Goal: Task Accomplishment & Management: Manage account settings

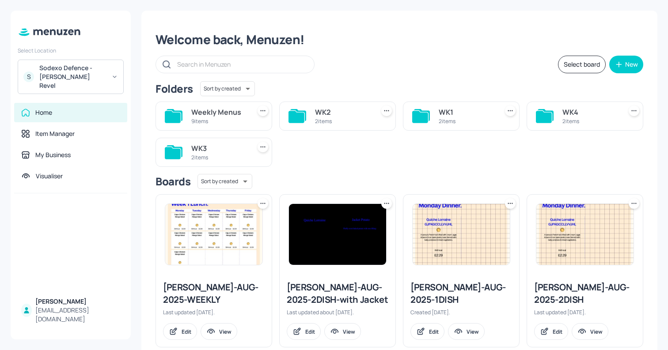
click at [63, 78] on div "Sodexo Defence - Newbold Revel" at bounding box center [72, 77] width 67 height 27
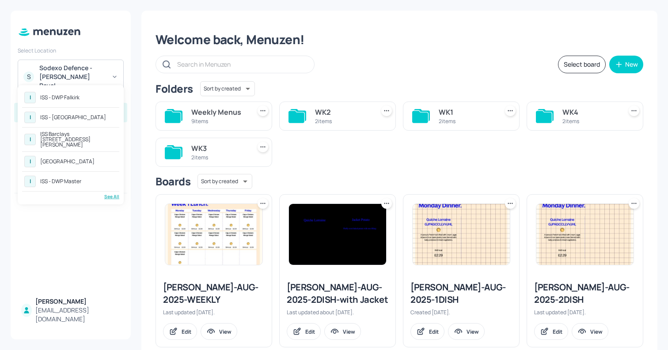
click at [63, 100] on div "ISS - DWP Falkirk" at bounding box center [59, 97] width 39 height 5
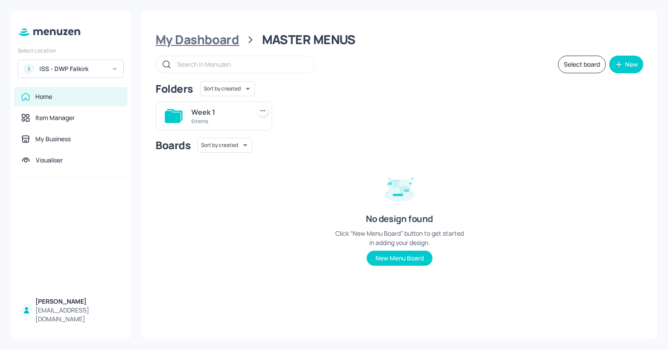
click at [207, 35] on div "My Dashboard" at bounding box center [197, 40] width 83 height 16
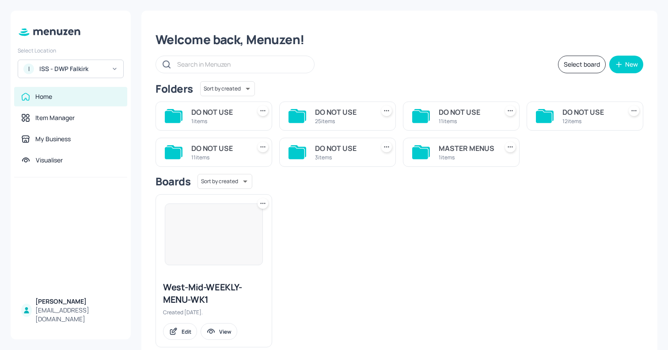
click at [458, 146] on div "MASTER MENUS" at bounding box center [467, 148] width 56 height 11
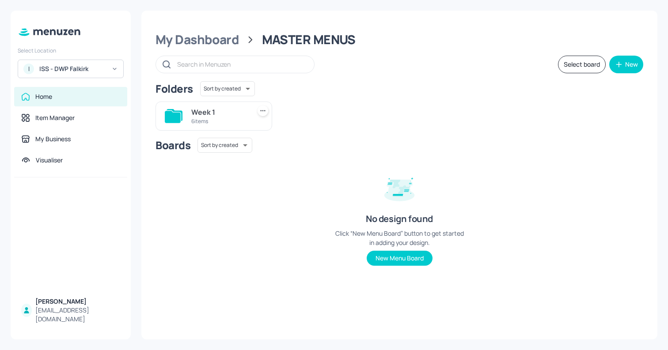
click at [210, 118] on div "6 items" at bounding box center [219, 122] width 56 height 8
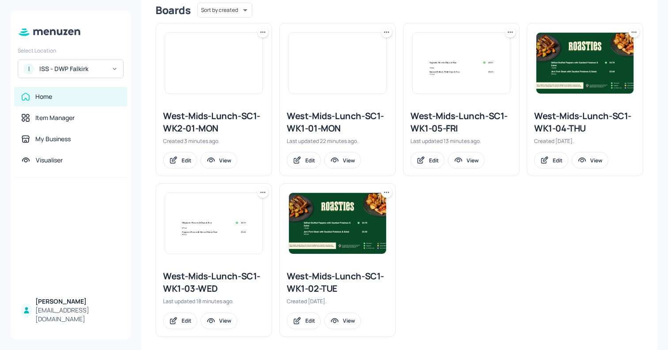
scroll to position [235, 0]
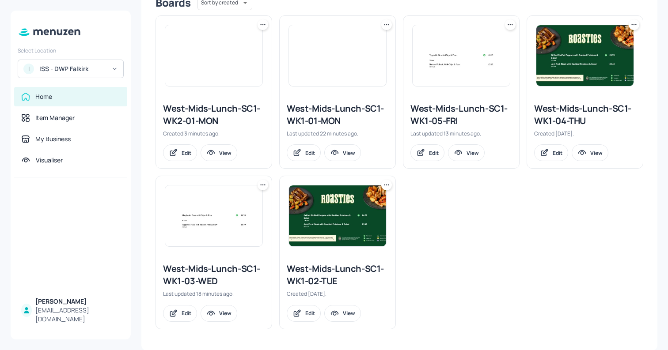
click at [384, 184] on icon at bounding box center [386, 185] width 9 height 9
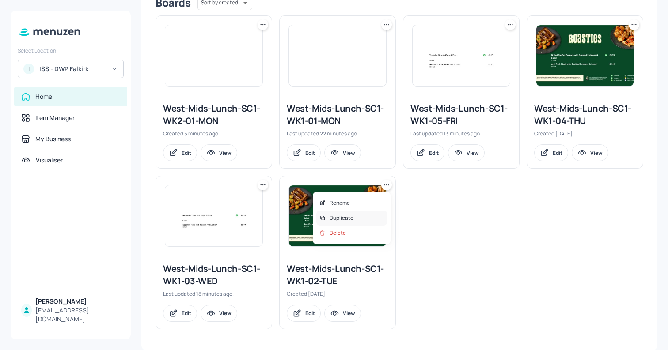
click at [343, 219] on p "Duplicate" at bounding box center [342, 218] width 24 height 8
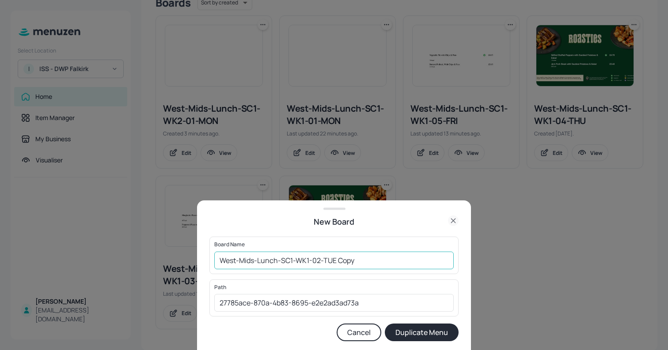
click at [309, 261] on input "West-Mids-Lunch-SC1-WK1-02-TUE Copy" at bounding box center [333, 261] width 239 height 18
type input "West-Mids-Lunch-SC1-WK-02-TUE Copy"
click at [455, 218] on icon at bounding box center [453, 221] width 11 height 11
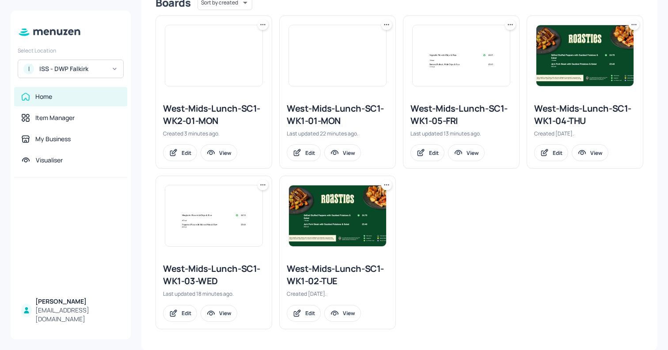
click at [383, 186] on icon at bounding box center [386, 185] width 9 height 9
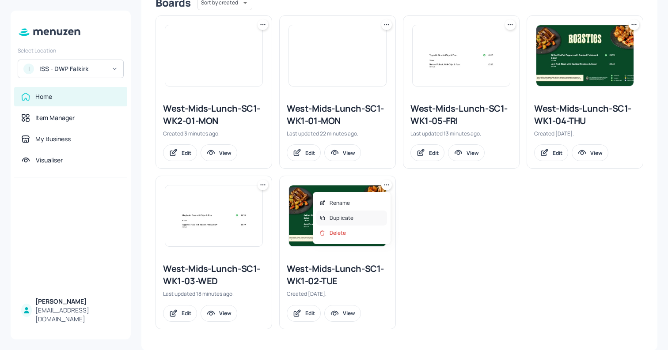
click at [340, 220] on p "Duplicate" at bounding box center [342, 218] width 24 height 8
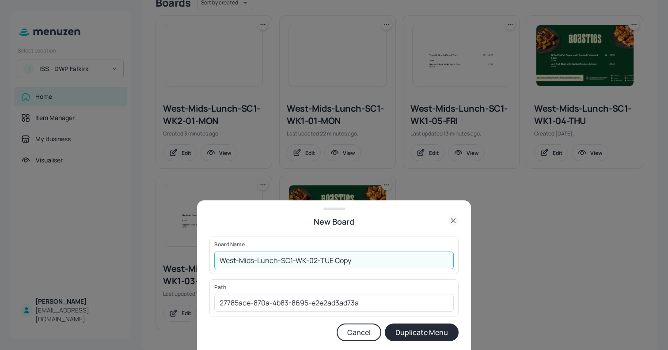
click at [307, 261] on input "West-Mids-Lunch-SC1-WK-02-TUE Copy" at bounding box center [333, 261] width 239 height 18
drag, startPoint x: 319, startPoint y: 260, endPoint x: 408, endPoint y: 260, distance: 89.2
click at [408, 260] on input "West-Mids-Lunch-SC1-WK3-02-TUE Copy" at bounding box center [333, 261] width 239 height 18
type input "West-Mids-Lunch-SC1-WK3-01-MON"
click at [385, 324] on button "Duplicate Menu" at bounding box center [422, 333] width 74 height 18
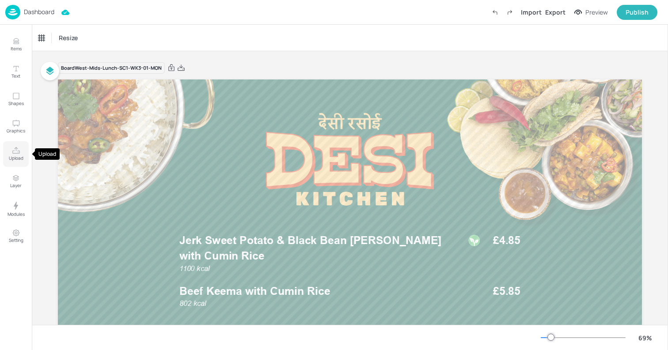
click at [16, 157] on p "Upload" at bounding box center [16, 158] width 15 height 6
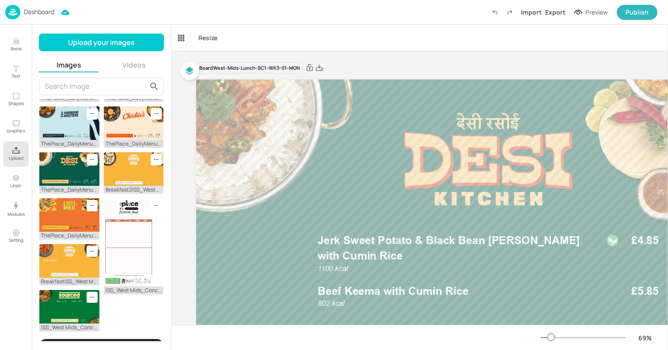
scroll to position [273, 0]
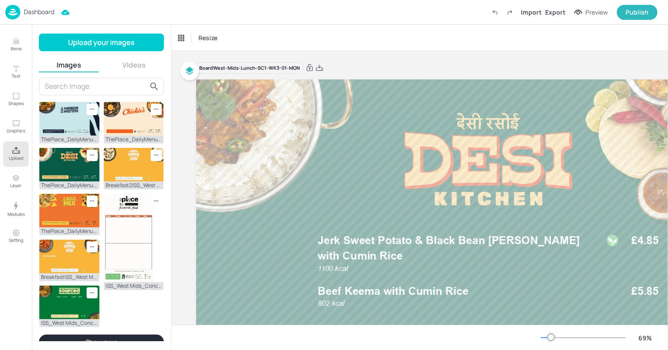
click at [95, 335] on button "Show more" at bounding box center [101, 342] width 125 height 15
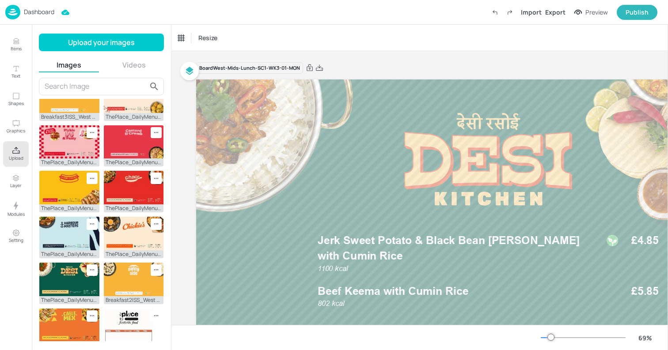
scroll to position [225, 0]
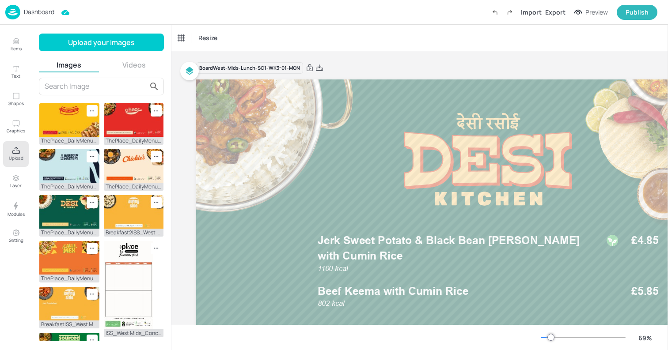
click at [104, 350] on img at bounding box center [104, 354] width 0 height 0
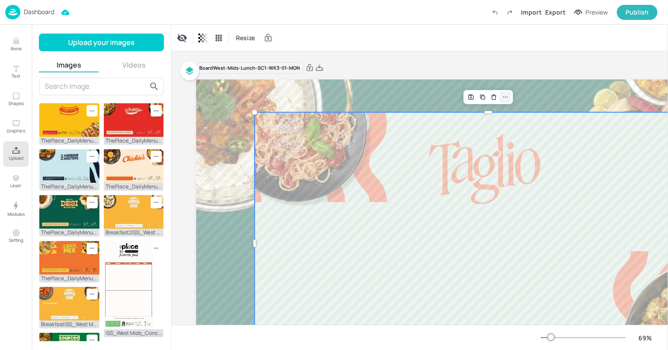
click at [506, 98] on icon at bounding box center [505, 97] width 7 height 7
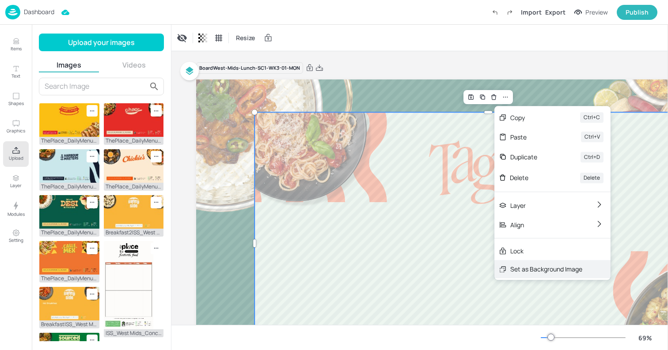
click at [526, 263] on div "Set as Background Image" at bounding box center [552, 269] width 116 height 18
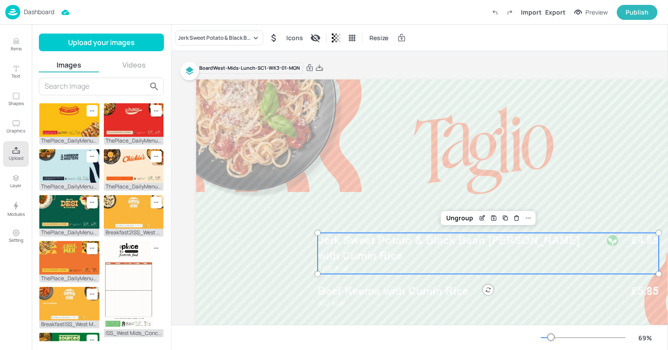
click at [417, 240] on span "Jerk Sweet Potato & Black Bean Curry with Cumin Rice" at bounding box center [449, 248] width 262 height 28
click at [227, 46] on div "Jerk Sweet Potato & Black Bean Curry with Cumin Rice Icons Resize" at bounding box center [419, 38] width 497 height 26
click at [213, 39] on div "Jerk Sweet Potato & Black Bean Curry with Cumin Rice" at bounding box center [214, 38] width 73 height 8
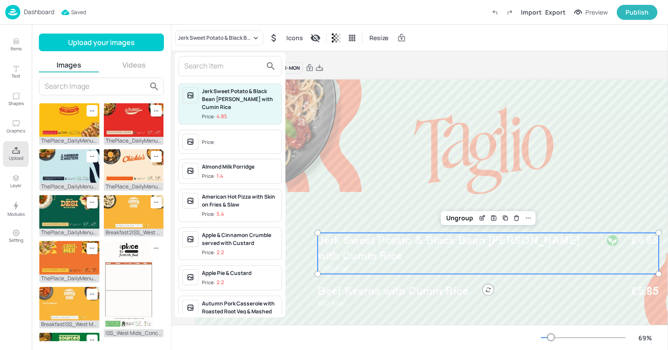
click at [203, 63] on input "text" at bounding box center [223, 66] width 78 height 14
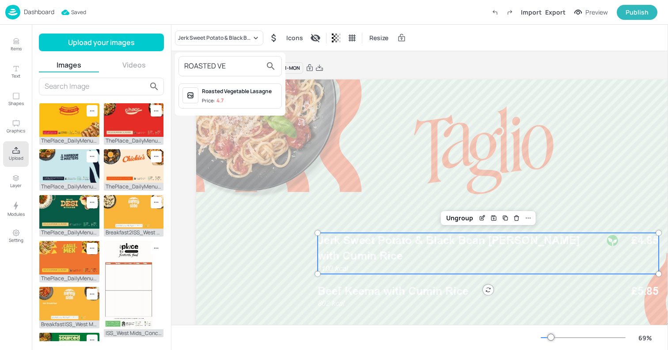
type input "ROASTED VE"
click at [212, 95] on div "Roasted Vegetable Lasagne" at bounding box center [240, 91] width 76 height 8
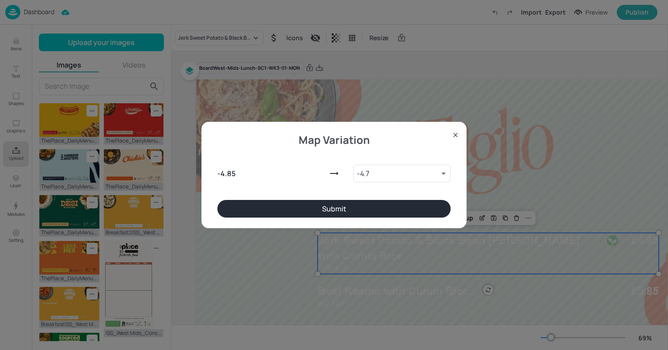
click at [375, 218] on div "Map Variation - 4.85 - 4.7 10118771 ​ Submit" at bounding box center [333, 175] width 265 height 106
click at [369, 212] on button "Submit" at bounding box center [333, 209] width 233 height 18
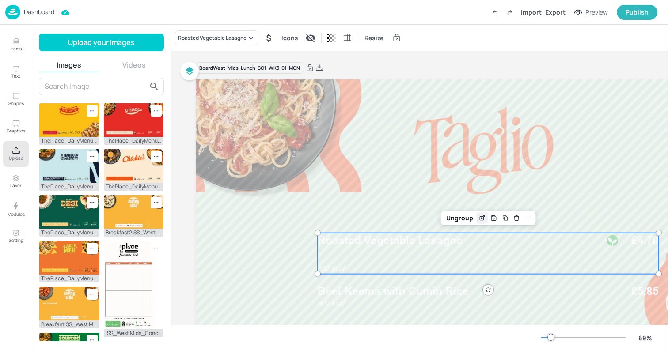
click at [484, 217] on icon "Edit Item" at bounding box center [482, 218] width 8 height 7
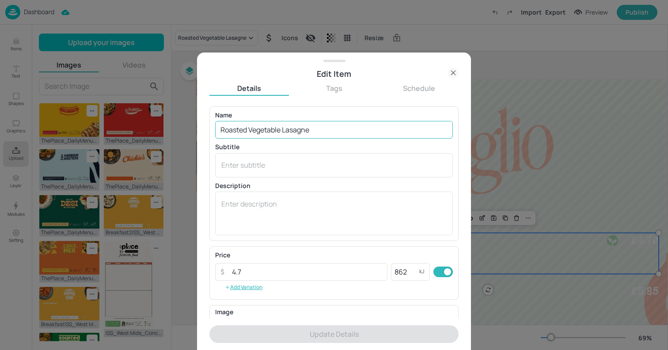
click at [319, 131] on input "Roasted Vegetable Lasagne" at bounding box center [334, 130] width 238 height 18
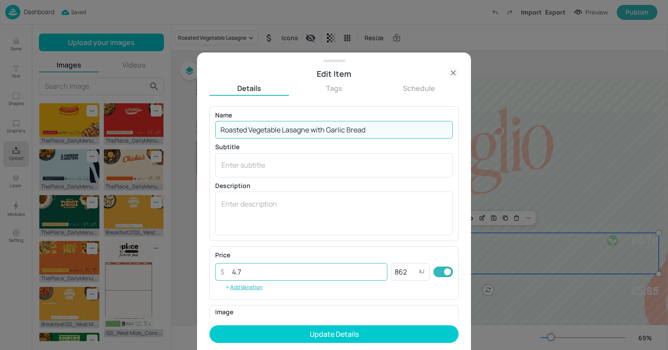
type input "Roasted Vegetable Lasagne with Garlic Bread"
click at [247, 273] on input "4.7" at bounding box center [307, 272] width 161 height 18
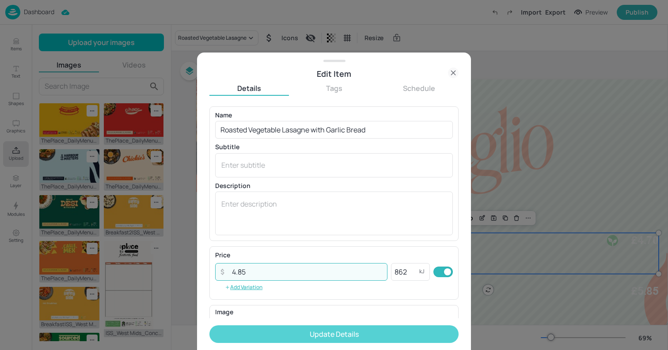
type input "4.85"
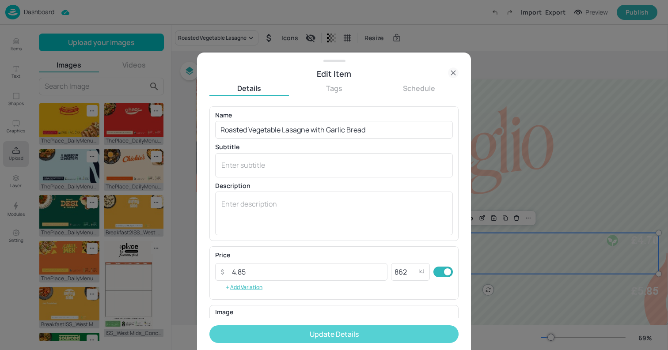
click at [265, 331] on button "Update Details" at bounding box center [333, 335] width 249 height 18
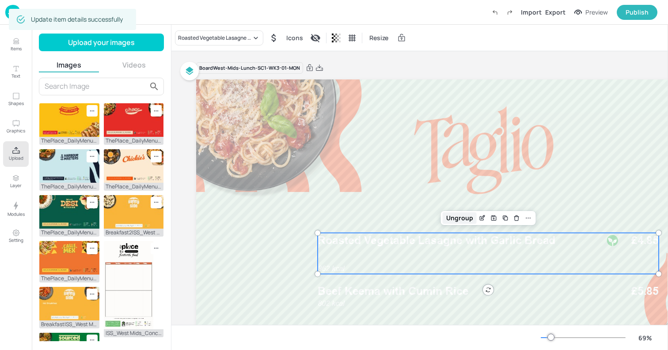
click at [470, 216] on div "Ungroup" at bounding box center [460, 217] width 34 height 11
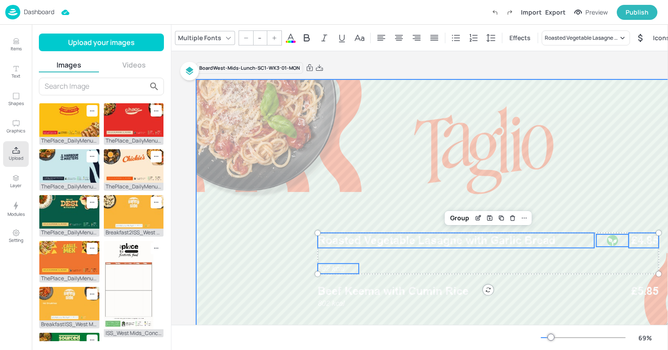
click at [383, 196] on div at bounding box center [488, 244] width 584 height 329
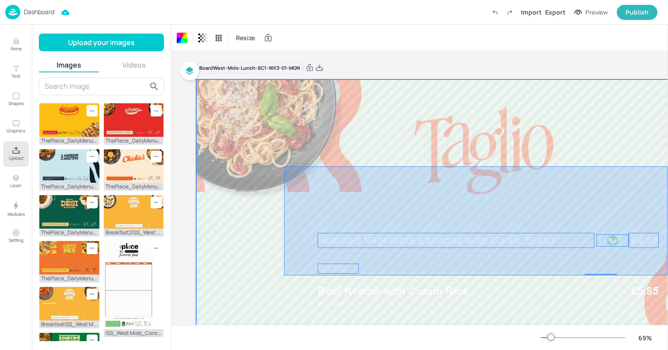
drag, startPoint x: 284, startPoint y: 167, endPoint x: 667, endPoint y: 276, distance: 398.4
click at [667, 276] on div "Board West-Mids-Lunch-SC1-WK3-01-MON 802 kcal Beef Keema with Cumin Rice £5.85 …" at bounding box center [419, 188] width 497 height 274
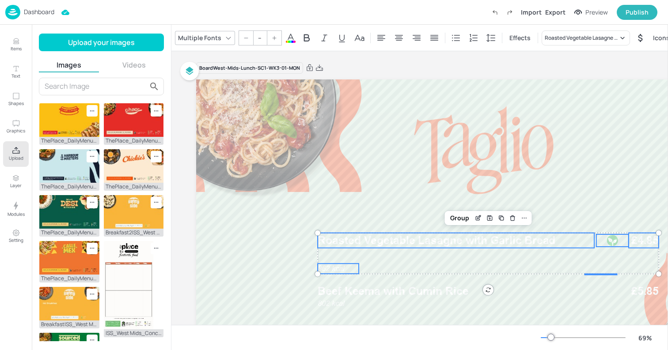
click at [291, 36] on icon at bounding box center [291, 38] width 8 height 8
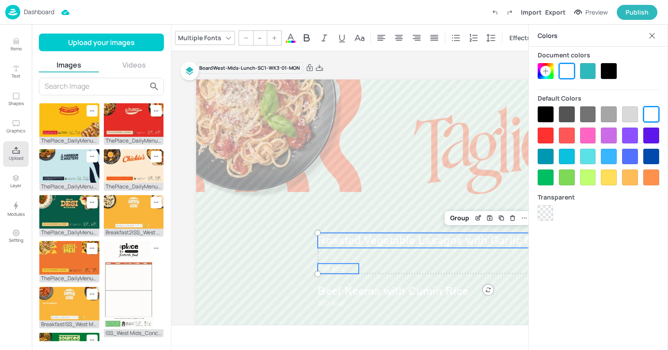
click at [612, 71] on div at bounding box center [609, 71] width 16 height 16
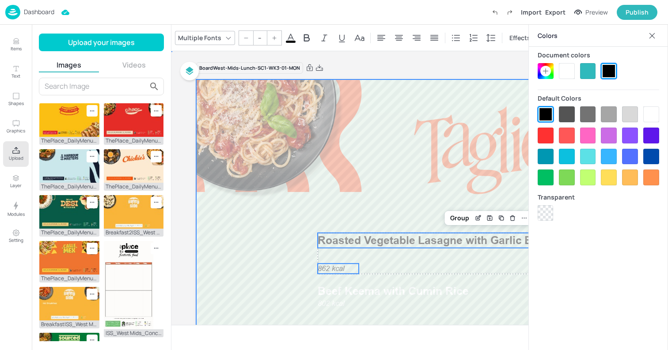
click at [415, 173] on div at bounding box center [488, 244] width 584 height 329
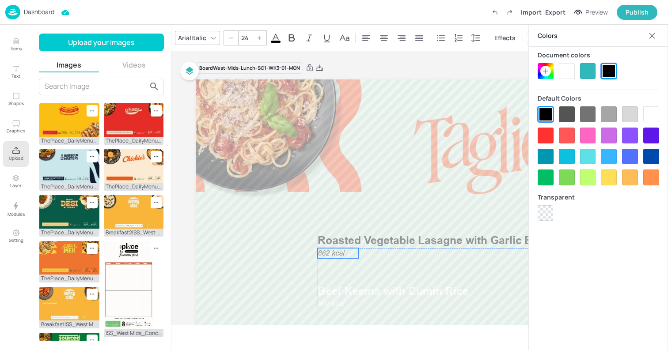
drag, startPoint x: 340, startPoint y: 269, endPoint x: 340, endPoint y: 254, distance: 15.5
click at [340, 254] on span "862 kcal" at bounding box center [331, 253] width 27 height 8
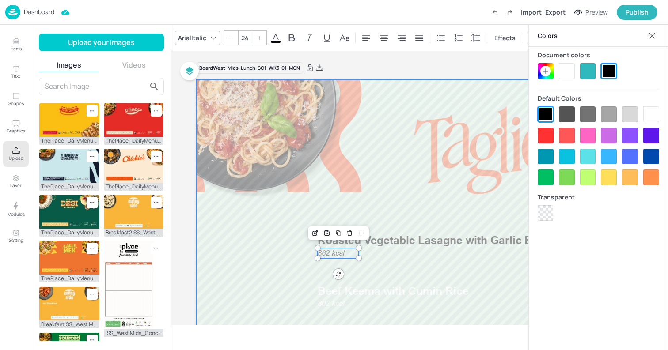
click at [339, 204] on div at bounding box center [488, 244] width 584 height 329
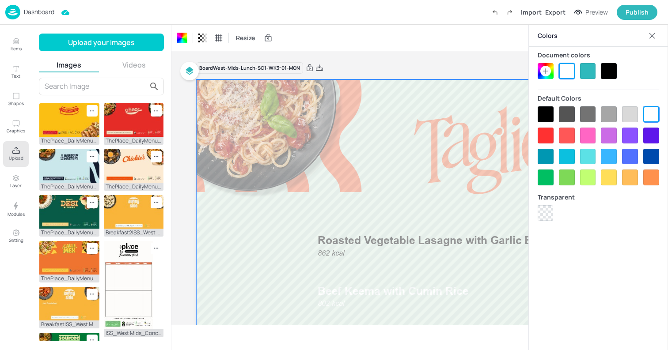
click at [656, 36] on icon at bounding box center [652, 35] width 9 height 9
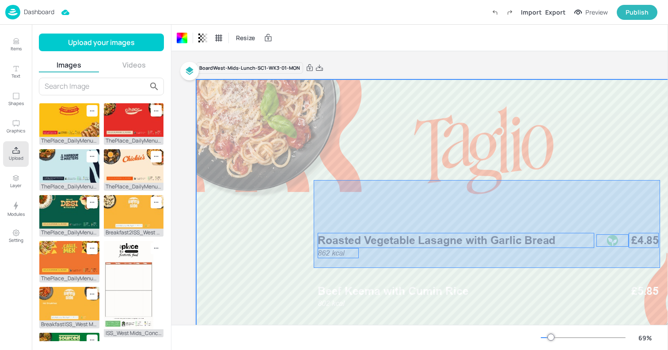
drag, startPoint x: 314, startPoint y: 180, endPoint x: 660, endPoint y: 268, distance: 357.3
click at [660, 268] on div at bounding box center [488, 244] width 584 height 329
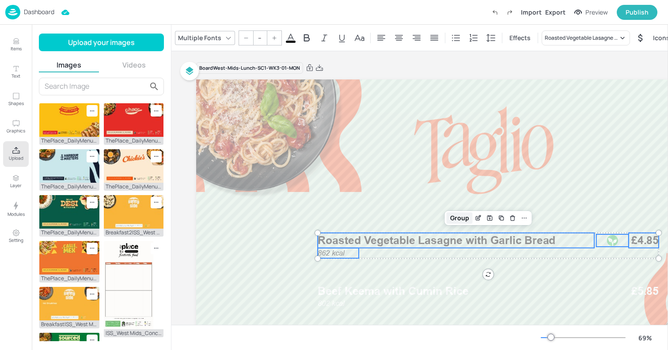
click at [453, 218] on div "Group" at bounding box center [460, 217] width 26 height 11
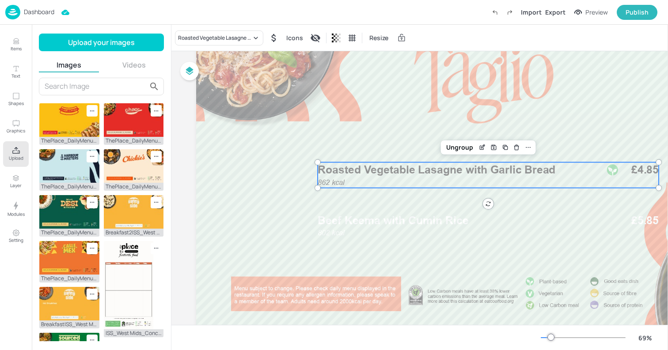
scroll to position [105, 0]
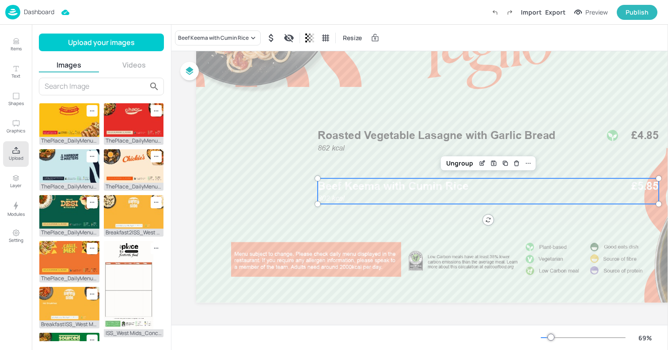
click at [367, 196] on div "802 kcal Beef Keema with Cumin Rice £5.85" at bounding box center [488, 191] width 341 height 26
click at [463, 167] on div "Ungroup" at bounding box center [460, 163] width 34 height 11
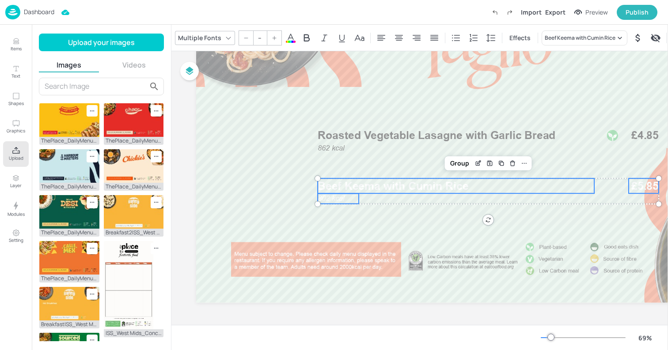
click at [286, 35] on icon at bounding box center [290, 38] width 11 height 11
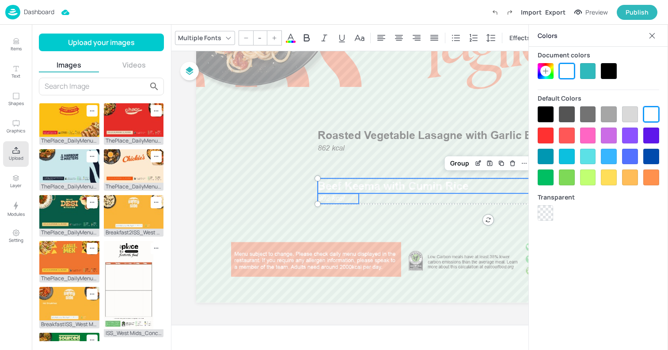
click at [611, 76] on div at bounding box center [609, 71] width 16 height 16
click at [456, 167] on div "Group" at bounding box center [460, 163] width 26 height 11
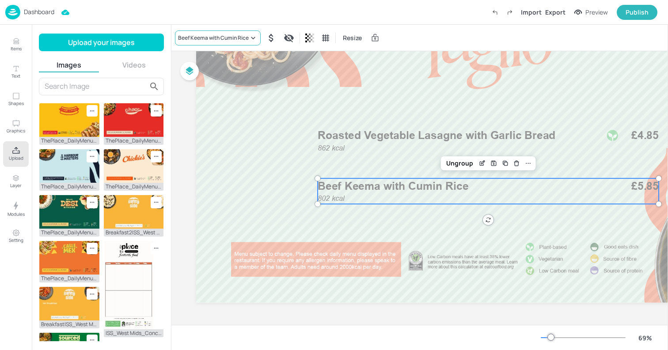
click at [213, 39] on div "Beef Keema with Cumin Rice" at bounding box center [213, 38] width 71 height 8
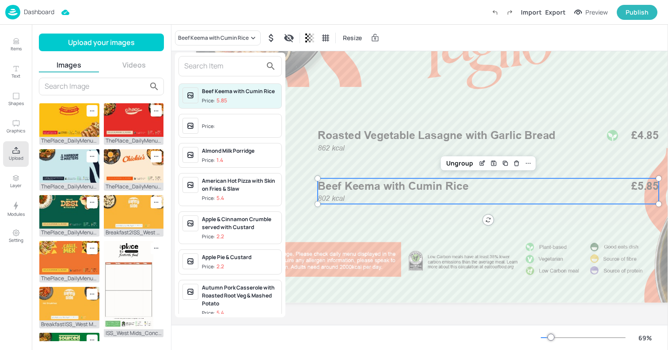
click at [209, 67] on input "text" at bounding box center [223, 66] width 78 height 14
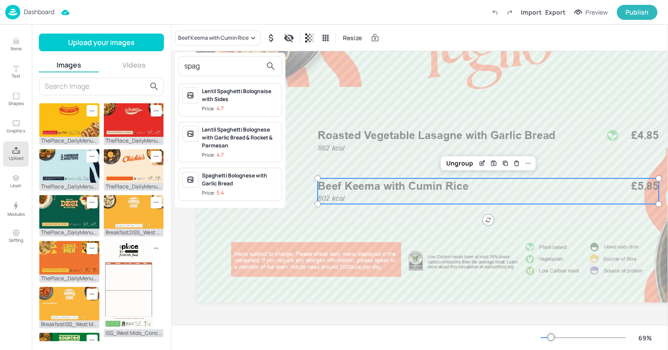
type input "spag"
click at [230, 186] on div "Spaghetti Bolognese with Garlic Bread" at bounding box center [240, 180] width 76 height 16
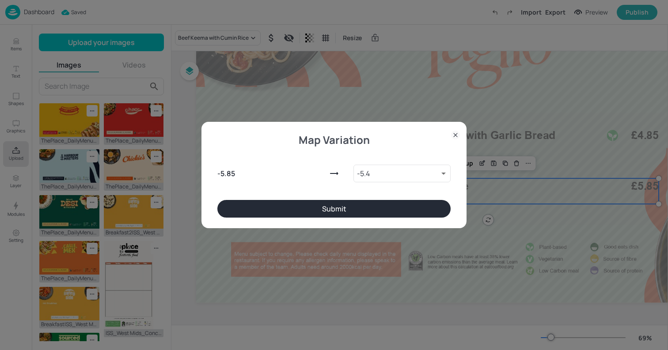
click at [334, 210] on button "Submit" at bounding box center [333, 209] width 233 height 18
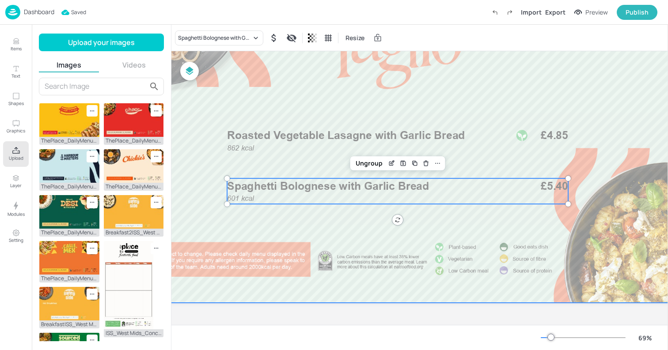
scroll to position [105, 103]
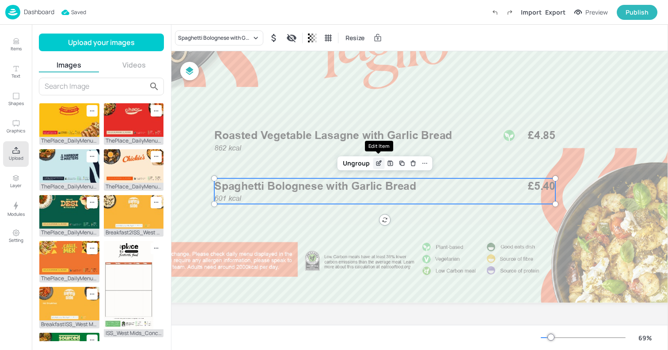
click at [375, 165] on icon "Edit Item" at bounding box center [379, 163] width 8 height 7
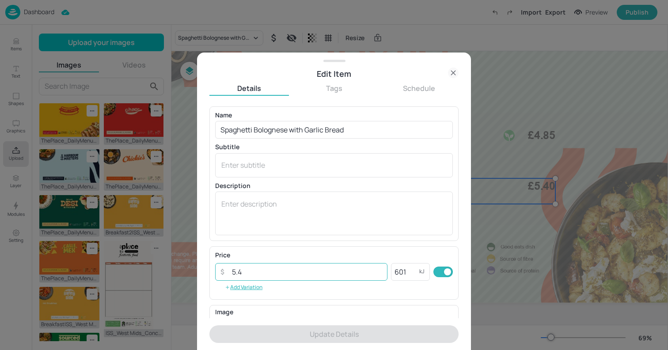
click at [255, 278] on input "5.4" at bounding box center [307, 272] width 161 height 18
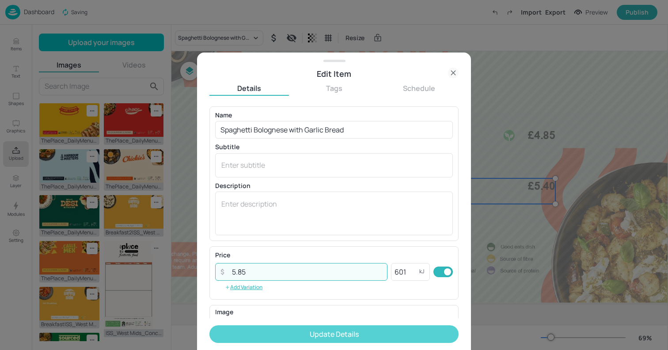
type input "5.85"
click at [271, 339] on button "Update Details" at bounding box center [333, 335] width 249 height 18
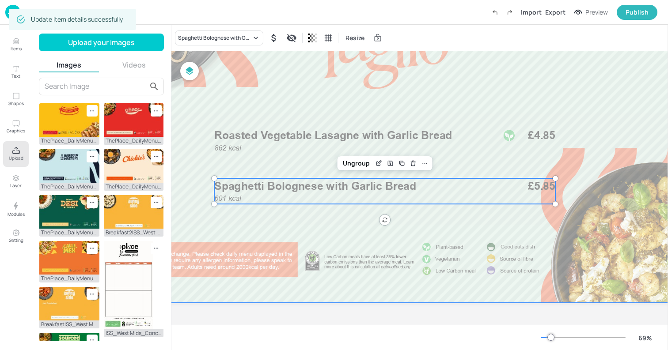
scroll to position [0, 103]
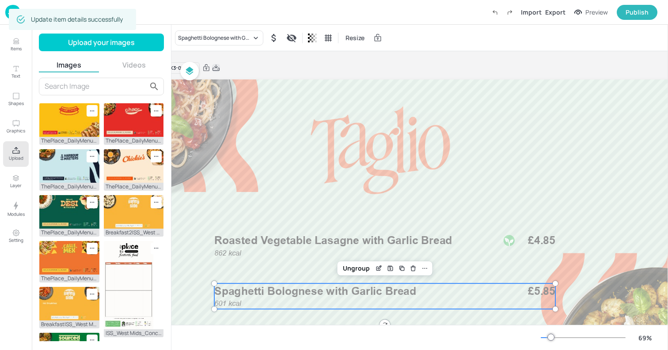
click at [219, 67] on icon at bounding box center [216, 68] width 8 height 9
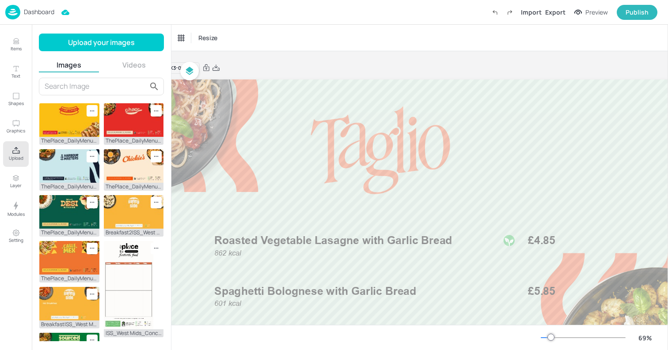
click at [250, 60] on div "Board West-Mids-Lunch-SC1-WK3-01-MON 601 kcal Spaghetti Bolognese with Garlic B…" at bounding box center [385, 240] width 584 height 379
click at [11, 11] on img at bounding box center [12, 12] width 15 height 15
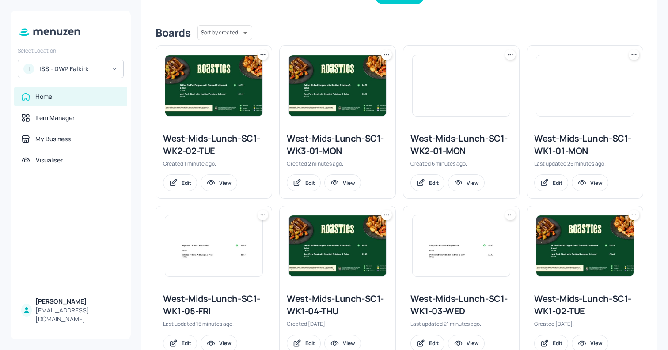
scroll to position [195, 0]
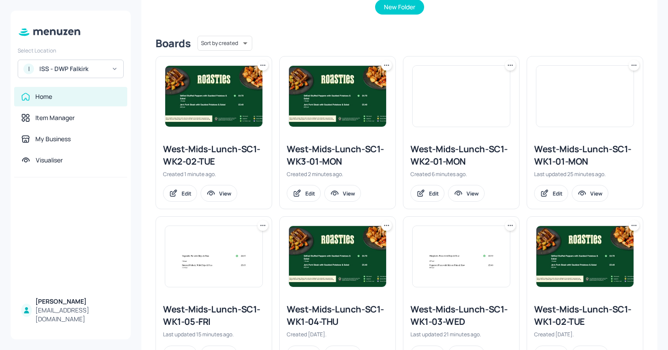
click at [385, 61] on icon at bounding box center [386, 65] width 9 height 9
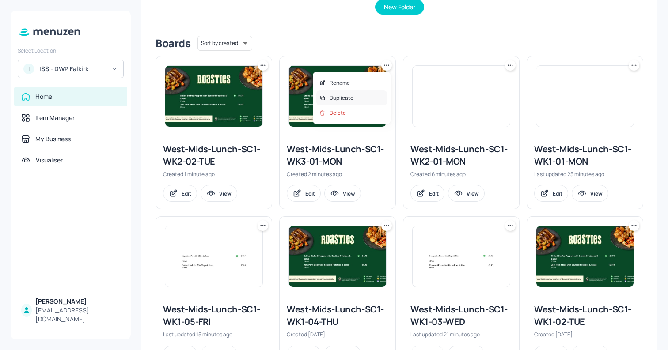
click at [356, 95] on div "Duplicate" at bounding box center [351, 98] width 71 height 15
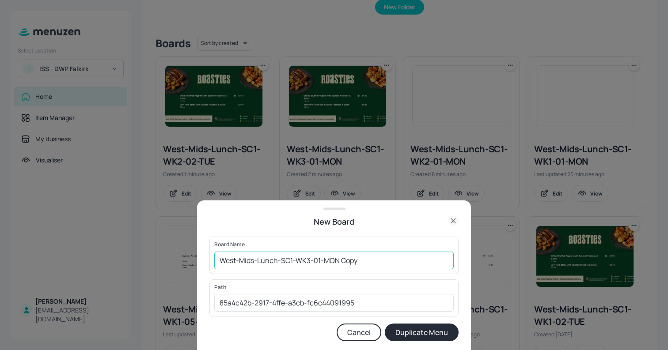
click at [309, 260] on input "West-Mids-Lunch-SC1-WK3-01-MON Copy" at bounding box center [333, 261] width 239 height 18
drag, startPoint x: 326, startPoint y: 260, endPoint x: 448, endPoint y: 260, distance: 121.9
click at [448, 260] on input "West-Mids-Lunch-SC1-WK3-02-MON Copy" at bounding box center [333, 261] width 239 height 18
type input "West-Mids-Lunch-SC1-WK3-02-TUE"
click at [421, 337] on button "Duplicate Menu" at bounding box center [422, 333] width 74 height 18
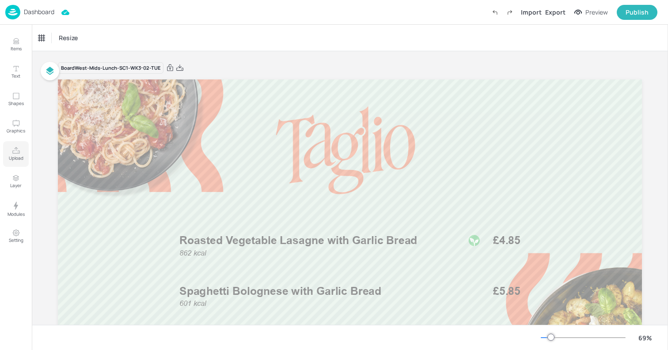
click at [18, 155] on icon "Upload" at bounding box center [16, 151] width 8 height 8
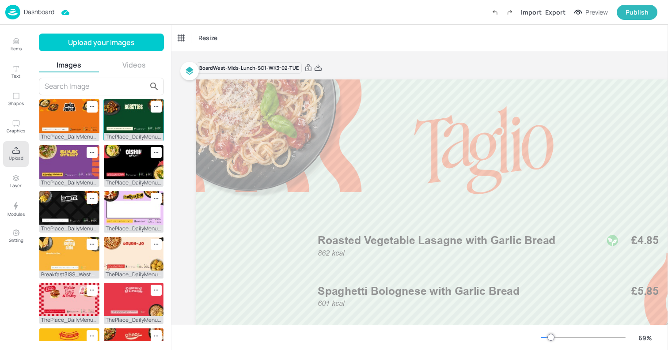
click at [137, 121] on img at bounding box center [134, 116] width 60 height 34
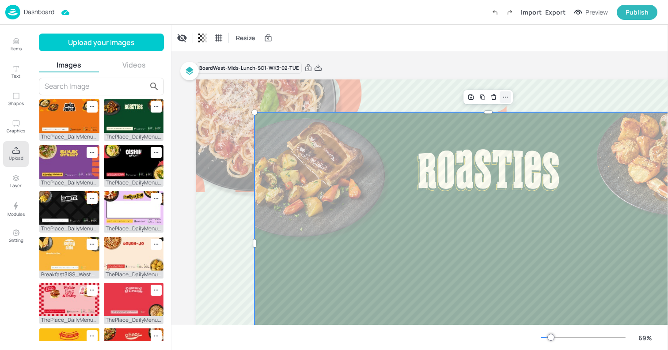
click at [506, 99] on icon at bounding box center [505, 97] width 7 height 7
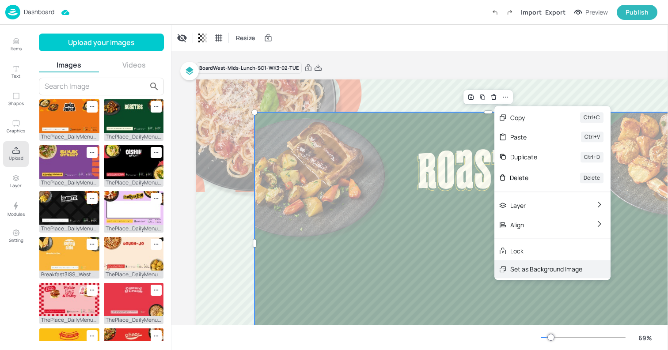
click at [516, 268] on div "Set as Background Image" at bounding box center [546, 269] width 72 height 9
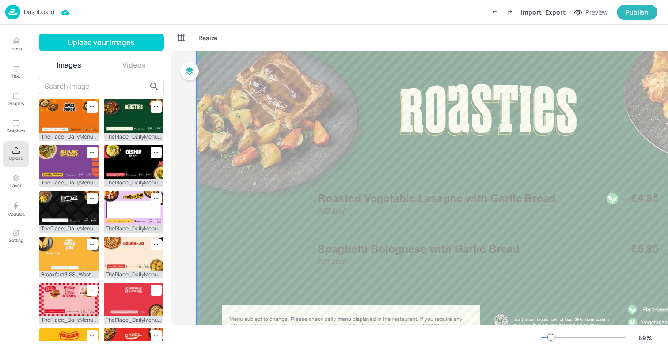
scroll to position [58, 0]
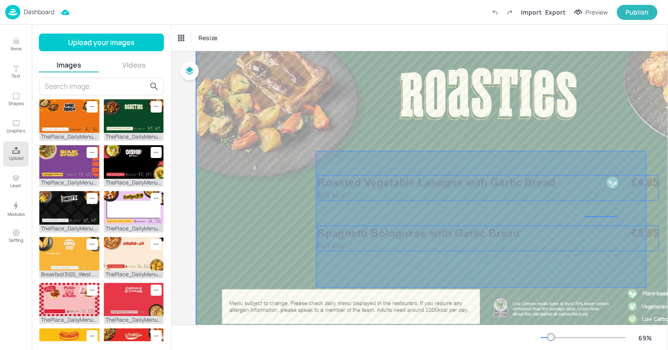
drag, startPoint x: 316, startPoint y: 151, endPoint x: 649, endPoint y: 290, distance: 360.8
click at [649, 290] on div at bounding box center [488, 186] width 584 height 329
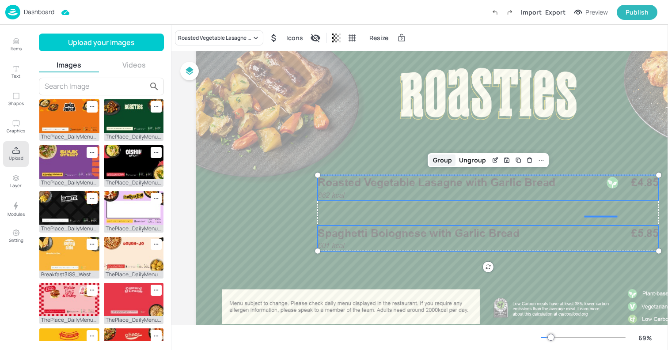
click at [447, 165] on div "Group" at bounding box center [442, 160] width 26 height 11
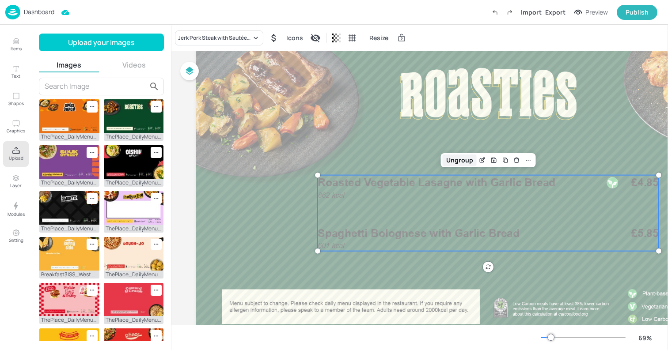
click at [454, 157] on div "Ungroup" at bounding box center [460, 160] width 34 height 11
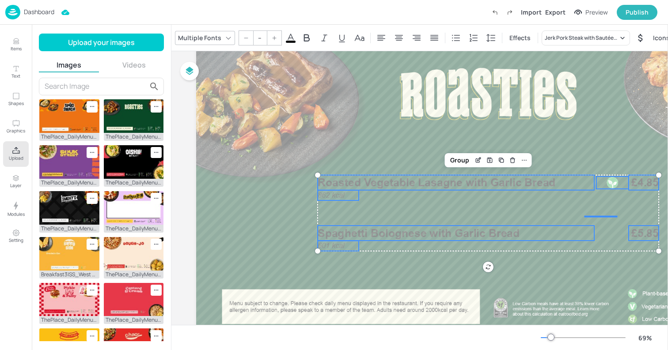
click at [289, 36] on icon at bounding box center [290, 38] width 11 height 11
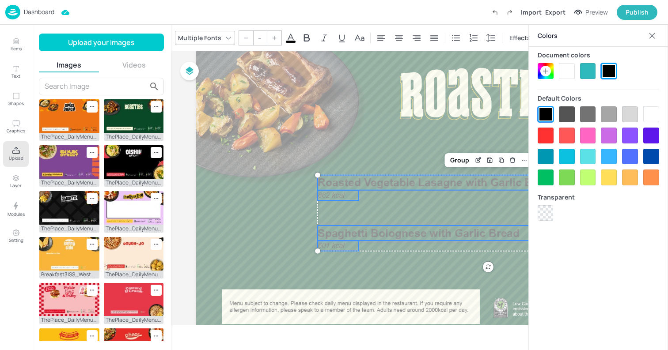
click at [565, 71] on div at bounding box center [567, 71] width 16 height 16
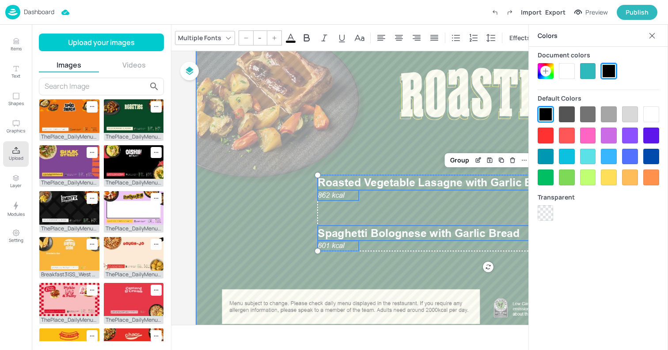
click at [366, 118] on div at bounding box center [488, 186] width 584 height 329
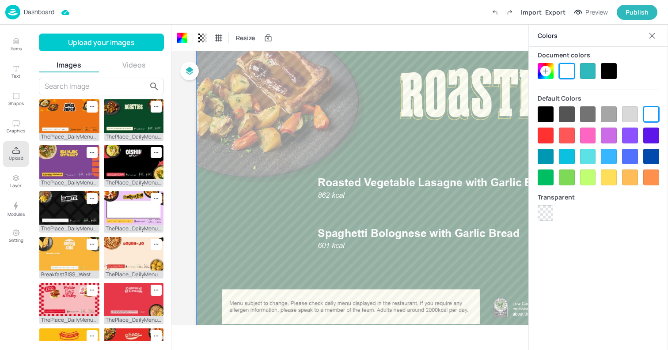
click at [306, 131] on div at bounding box center [488, 186] width 584 height 329
click at [647, 38] on div at bounding box center [652, 36] width 14 height 14
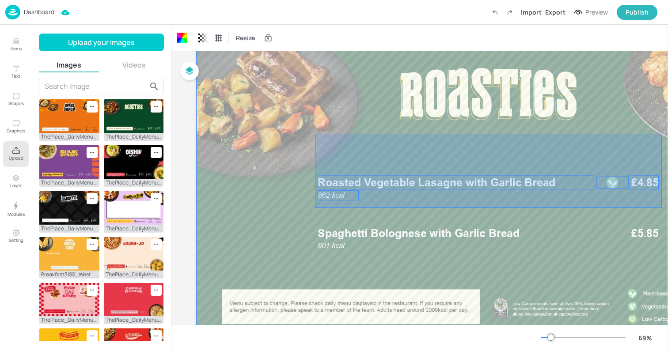
drag, startPoint x: 315, startPoint y: 135, endPoint x: 662, endPoint y: 208, distance: 354.5
click at [662, 208] on div at bounding box center [488, 186] width 584 height 329
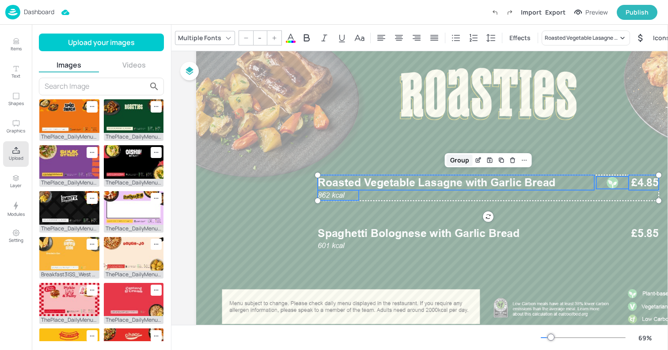
click at [459, 161] on div "Group" at bounding box center [460, 160] width 26 height 11
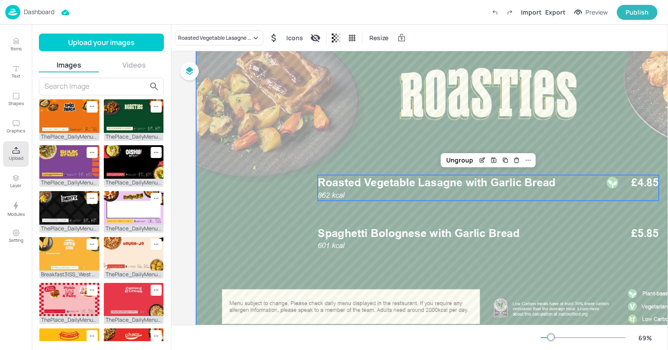
click at [262, 235] on div at bounding box center [488, 186] width 584 height 329
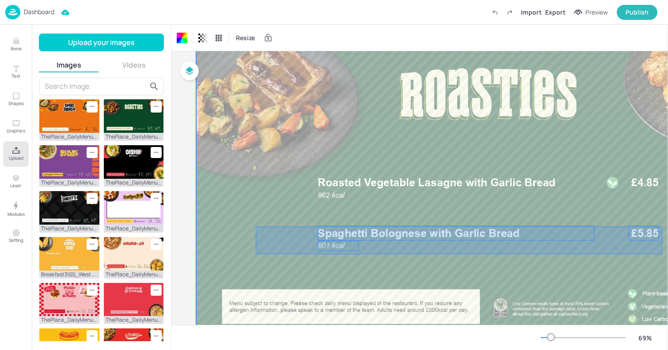
drag, startPoint x: 256, startPoint y: 227, endPoint x: 662, endPoint y: 254, distance: 407.4
click at [662, 254] on div at bounding box center [488, 186] width 584 height 329
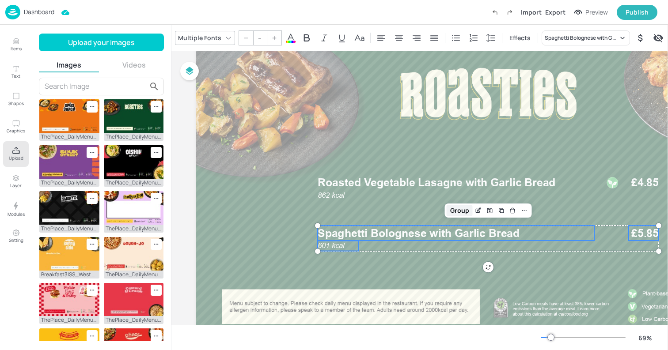
click at [461, 215] on div "Group" at bounding box center [460, 210] width 26 height 11
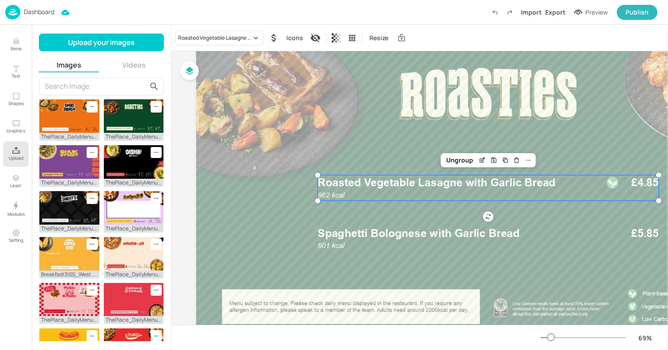
click at [362, 184] on span "Roasted Vegetable Lasagne with Garlic Bread" at bounding box center [437, 182] width 238 height 13
click at [204, 33] on div "Roasted Vegetable Lasagne with Garlic Bread" at bounding box center [219, 37] width 88 height 15
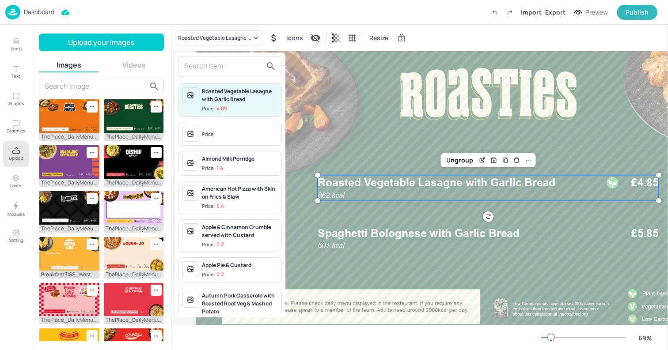
click at [200, 68] on input "text" at bounding box center [223, 66] width 78 height 14
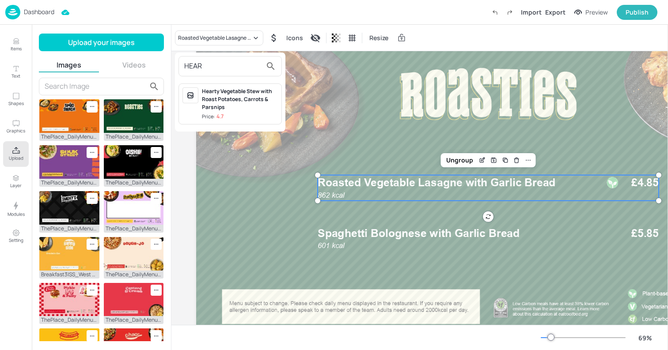
type input "HEAR"
click at [225, 102] on div "Hearty Vegetable Stew with Roast Potatoes, Carrots & Parsnips" at bounding box center [240, 99] width 76 height 24
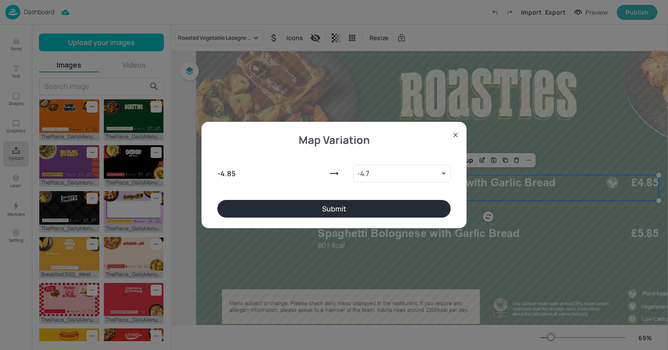
click at [361, 212] on button "Submit" at bounding box center [333, 209] width 233 height 18
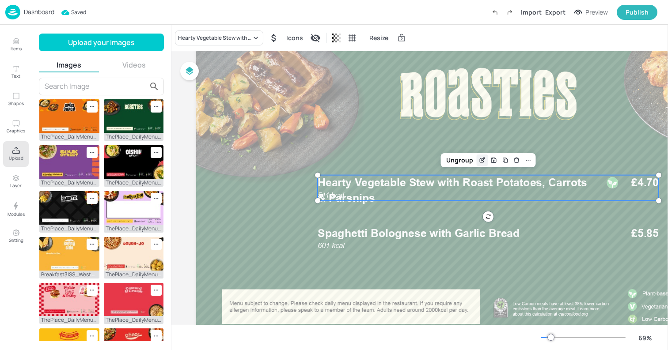
click at [482, 161] on icon "Edit Item" at bounding box center [482, 160] width 8 height 7
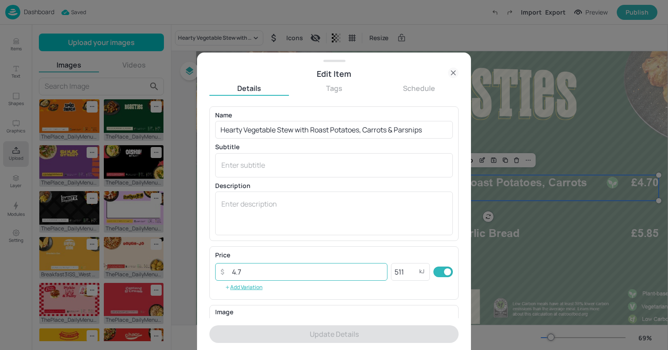
click at [299, 272] on input "4.7" at bounding box center [307, 272] width 161 height 18
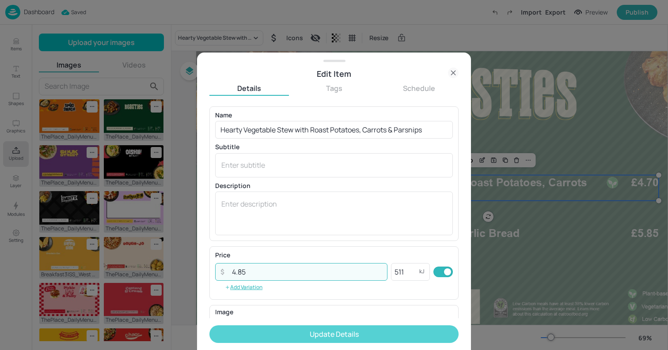
type input "4.85"
click at [268, 336] on button "Update Details" at bounding box center [333, 335] width 249 height 18
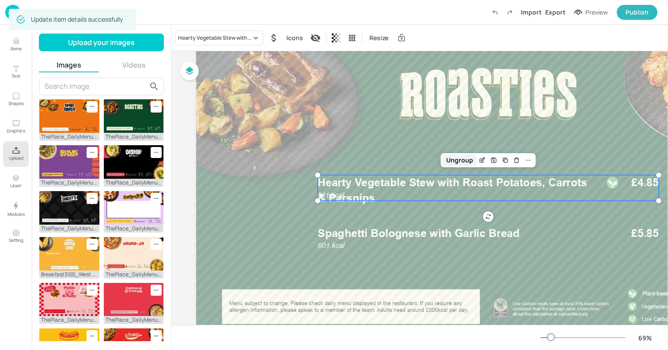
click at [454, 159] on div "Ungroup" at bounding box center [460, 160] width 34 height 11
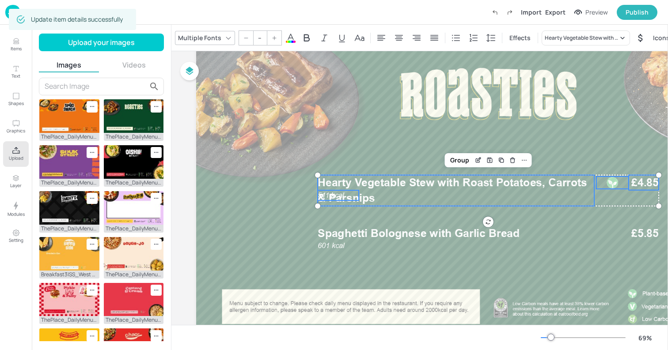
click at [329, 194] on span "Hearty Vegetable Stew with Roast Potatoes, Carrots & Parsnips" at bounding box center [452, 190] width 269 height 28
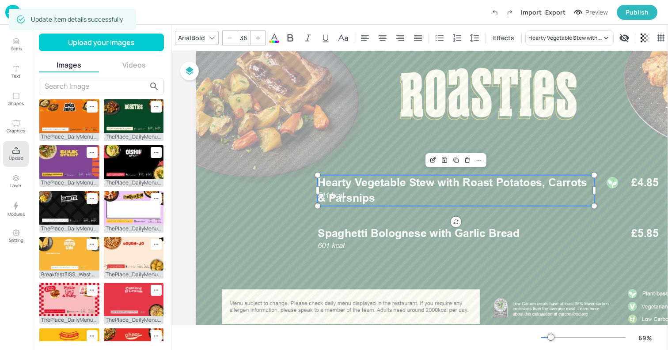
click at [328, 195] on span "Hearty Vegetable Stew with Roast Potatoes, Carrots & Parsnips" at bounding box center [452, 190] width 269 height 28
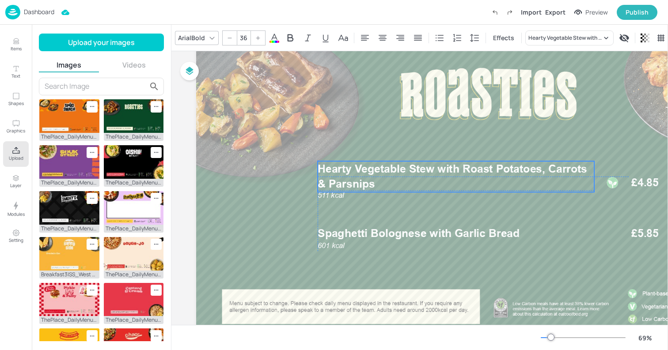
drag, startPoint x: 338, startPoint y: 191, endPoint x: 338, endPoint y: 175, distance: 15.5
click at [338, 175] on p "Hearty Vegetable Stew with Roast Potatoes, Carrots & Parsnips" at bounding box center [456, 176] width 277 height 30
drag, startPoint x: 335, startPoint y: 196, endPoint x: 337, endPoint y: 209, distance: 13.3
click at [337, 201] on span "511 kcal" at bounding box center [331, 197] width 26 height 8
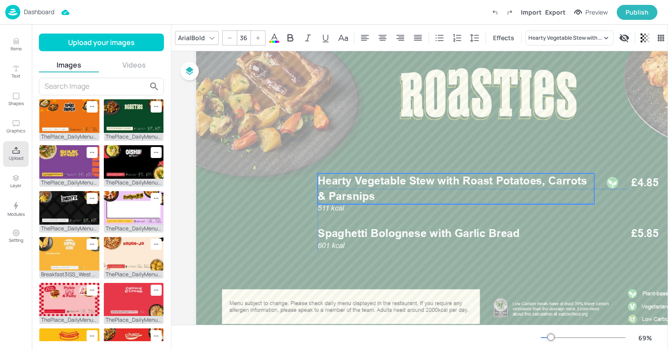
drag, startPoint x: 394, startPoint y: 174, endPoint x: 392, endPoint y: 185, distance: 11.1
click at [392, 185] on span "Hearty Vegetable Stew with Roast Potatoes, Carrots & Parsnips" at bounding box center [452, 188] width 269 height 28
type input "24"
click at [341, 208] on span "511 kcal" at bounding box center [331, 208] width 26 height 8
click at [341, 210] on span "511 kcal" at bounding box center [331, 211] width 26 height 8
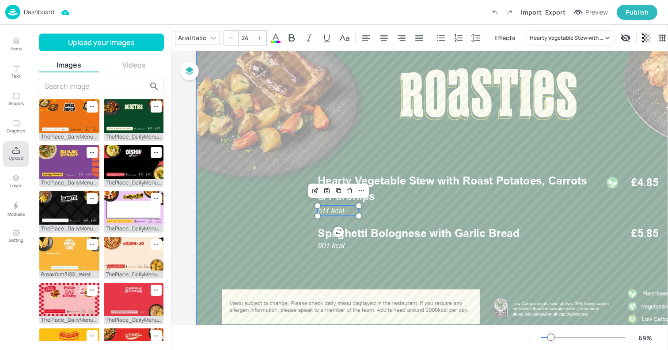
click at [399, 125] on div at bounding box center [488, 186] width 584 height 329
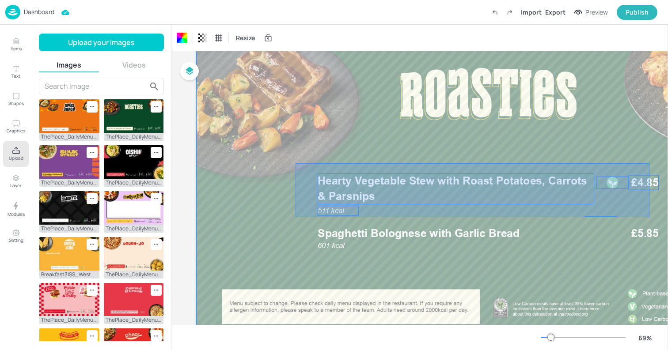
drag, startPoint x: 296, startPoint y: 163, endPoint x: 649, endPoint y: 217, distance: 357.9
click at [649, 217] on div at bounding box center [488, 186] width 584 height 329
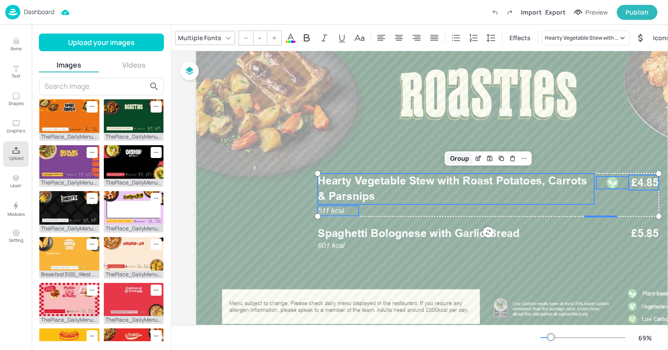
click at [452, 159] on div "Group" at bounding box center [460, 158] width 26 height 11
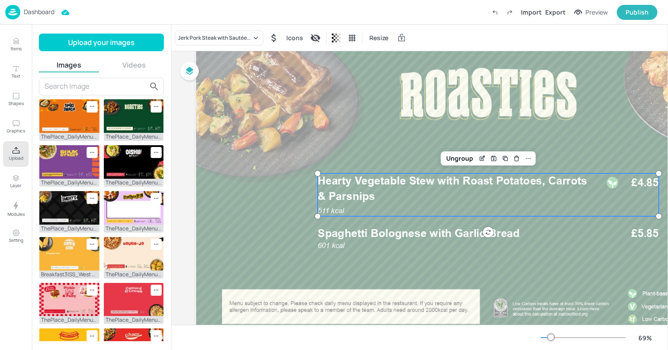
click at [452, 159] on div "Ungroup" at bounding box center [460, 158] width 34 height 11
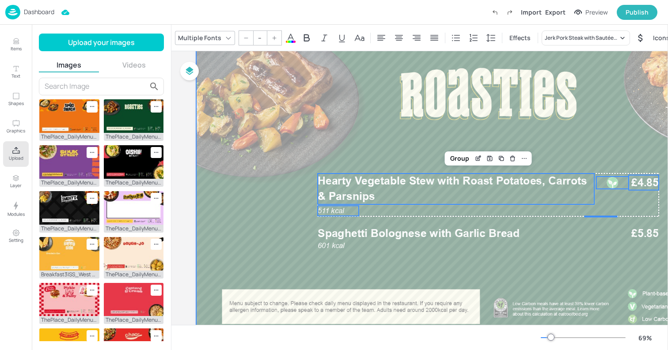
click at [422, 118] on div at bounding box center [488, 186] width 584 height 329
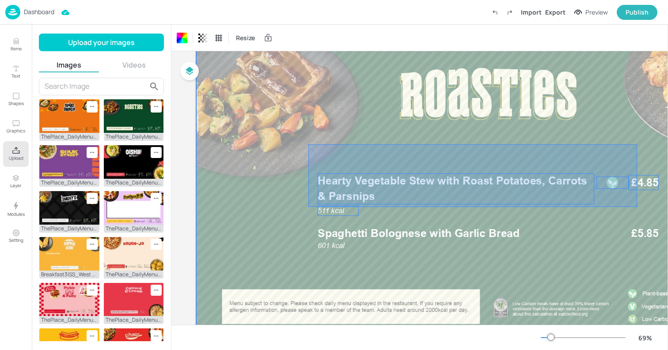
drag, startPoint x: 308, startPoint y: 144, endPoint x: 637, endPoint y: 207, distance: 334.6
click at [637, 207] on div at bounding box center [488, 186] width 584 height 329
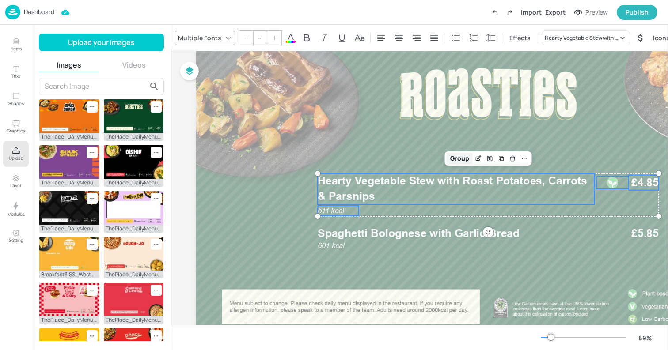
click at [457, 161] on div "Group" at bounding box center [460, 158] width 26 height 11
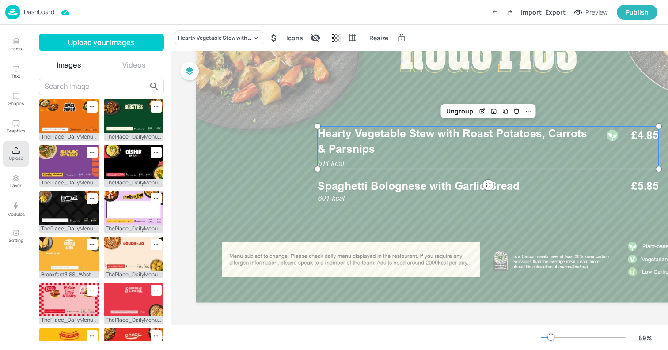
scroll to position [107, 0]
click at [334, 195] on span "601 kcal" at bounding box center [331, 198] width 27 height 8
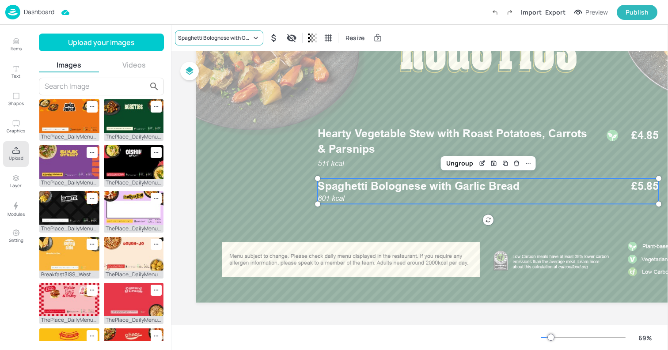
click at [211, 35] on div "Spaghetti Bolognese with Garlic Bread" at bounding box center [214, 38] width 73 height 8
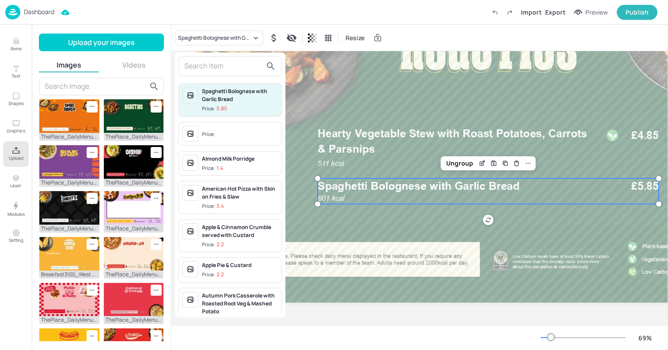
click at [209, 66] on input "text" at bounding box center [223, 66] width 78 height 14
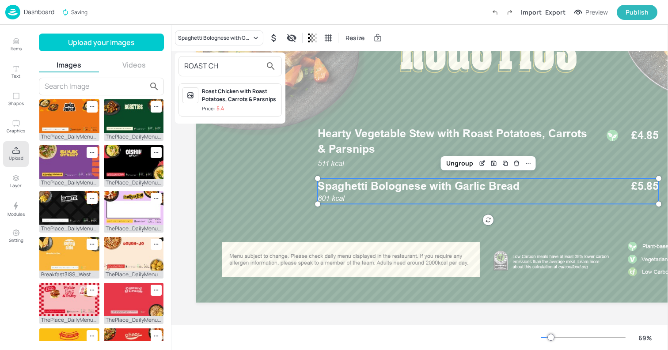
type input "ROAST CH"
click at [226, 108] on span "Price: 5.4" at bounding box center [240, 109] width 76 height 8
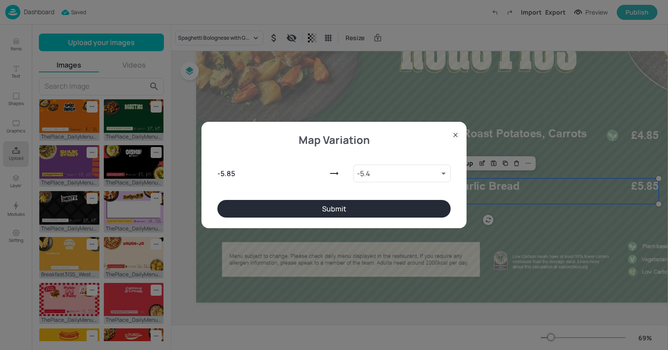
click at [341, 221] on div "Map Variation - 5.85 - 5.4 10118778 ​ Submit" at bounding box center [333, 175] width 265 height 106
click at [328, 212] on button "Submit" at bounding box center [333, 209] width 233 height 18
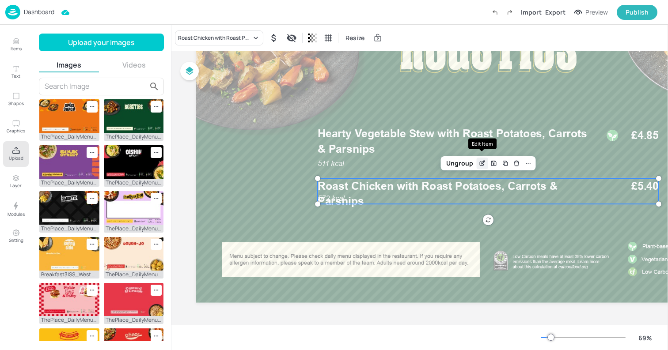
click at [485, 161] on icon "Edit Item" at bounding box center [482, 163] width 8 height 7
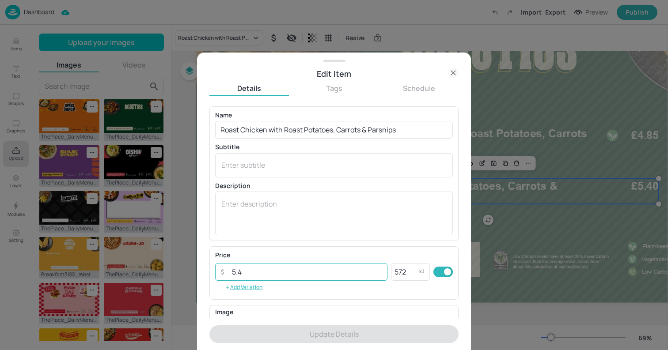
click at [277, 273] on input "5.4" at bounding box center [307, 272] width 161 height 18
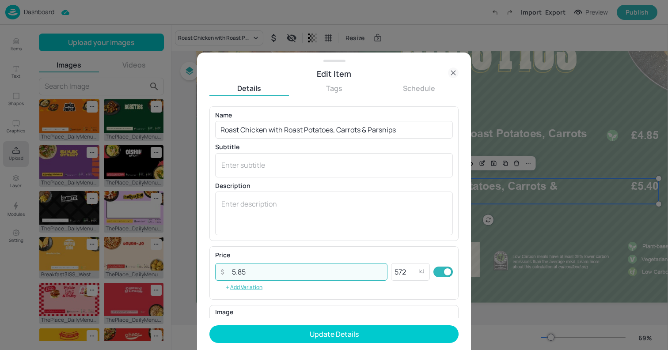
type input "5.85"
click at [209, 326] on button "Update Details" at bounding box center [333, 335] width 249 height 18
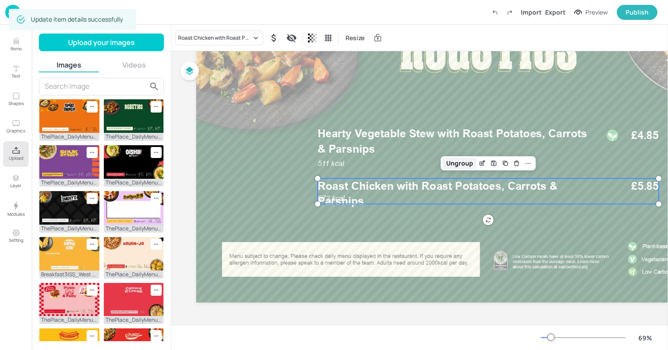
click at [455, 164] on div "Ungroup" at bounding box center [460, 163] width 34 height 11
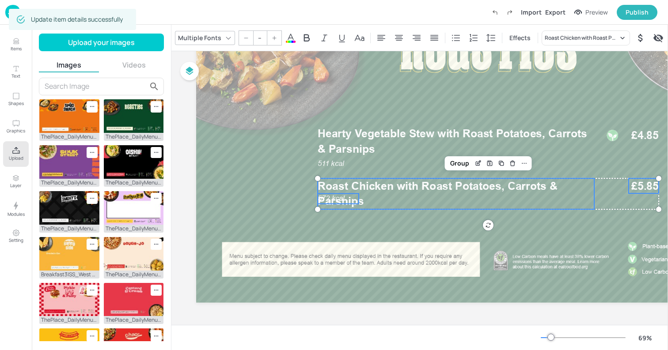
click at [334, 193] on span "Roast Chicken with Roast Potatoes, Carrots & Parsnips" at bounding box center [438, 193] width 240 height 28
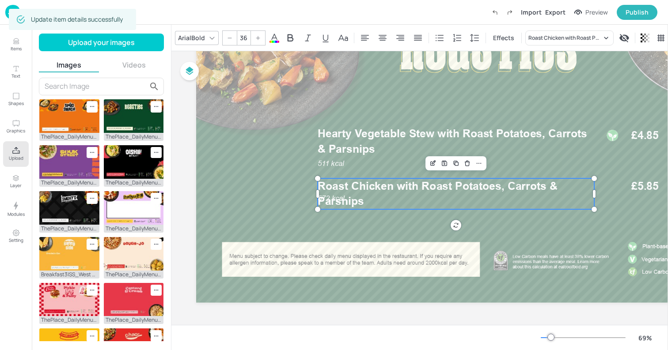
click at [328, 198] on span "Roast Chicken with Roast Potatoes, Carrots & Parsnips" at bounding box center [438, 193] width 240 height 28
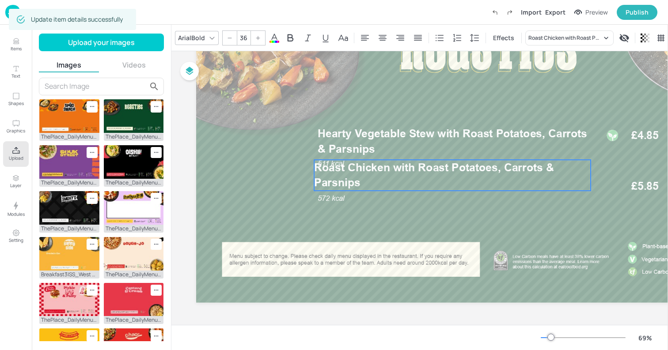
drag, startPoint x: 336, startPoint y: 190, endPoint x: 333, endPoint y: 171, distance: 19.3
click at [333, 171] on p "Roast Chicken with Roast Potatoes, Carrots & Parsnips" at bounding box center [452, 175] width 277 height 30
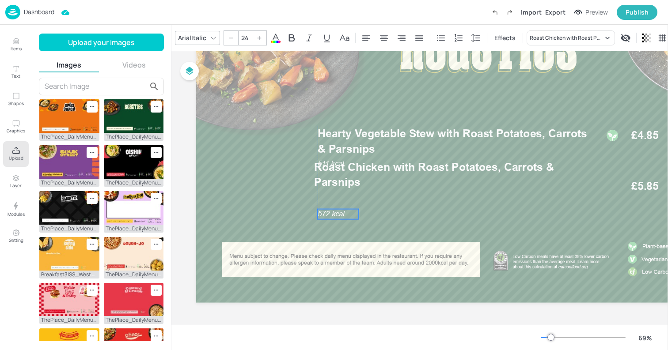
drag, startPoint x: 331, startPoint y: 200, endPoint x: 331, endPoint y: 220, distance: 20.3
click at [331, 220] on p "572 kcal" at bounding box center [338, 214] width 41 height 10
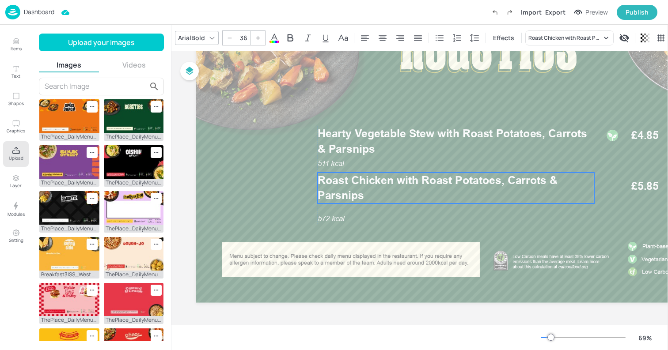
drag, startPoint x: 338, startPoint y: 170, endPoint x: 340, endPoint y: 183, distance: 13.5
click at [340, 183] on span "Roast Chicken with Roast Potatoes, Carrots & Parsnips" at bounding box center [438, 188] width 240 height 28
drag, startPoint x: 332, startPoint y: 216, endPoint x: 332, endPoint y: 206, distance: 10.6
click at [332, 206] on span "572 kcal" at bounding box center [331, 208] width 27 height 8
type input "--"
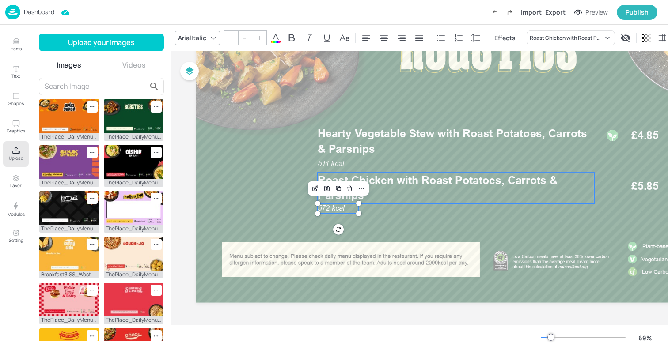
click at [402, 190] on p "Roast Chicken with Roast Potatoes, Carrots & Parsnips" at bounding box center [456, 188] width 277 height 30
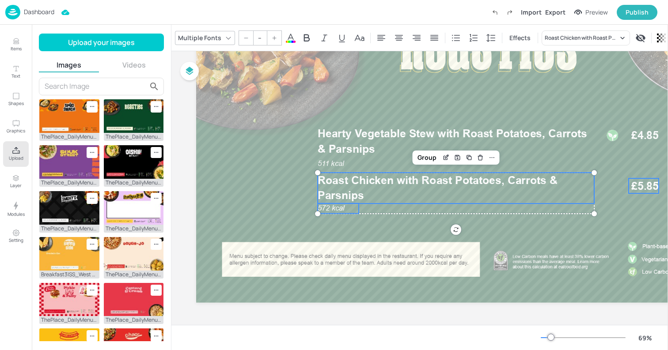
click at [644, 187] on span "£5.85" at bounding box center [644, 185] width 27 height 15
click at [455, 152] on div "Group" at bounding box center [460, 157] width 26 height 11
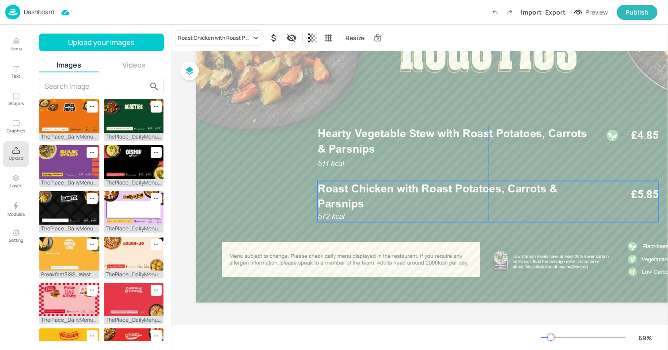
drag, startPoint x: 394, startPoint y: 180, endPoint x: 394, endPoint y: 188, distance: 8.4
click at [394, 188] on span "Roast Chicken with Roast Potatoes, Carrots & Parsnips" at bounding box center [438, 196] width 240 height 28
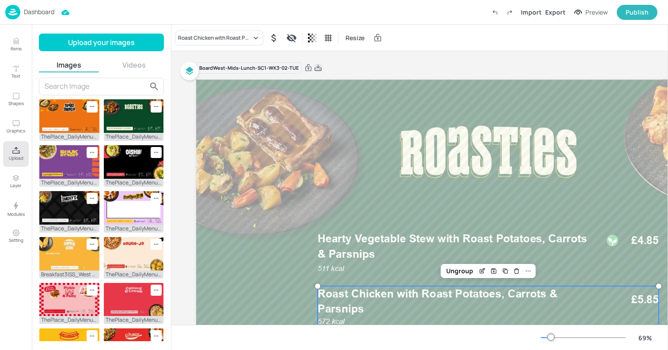
click at [317, 71] on icon at bounding box center [318, 68] width 8 height 9
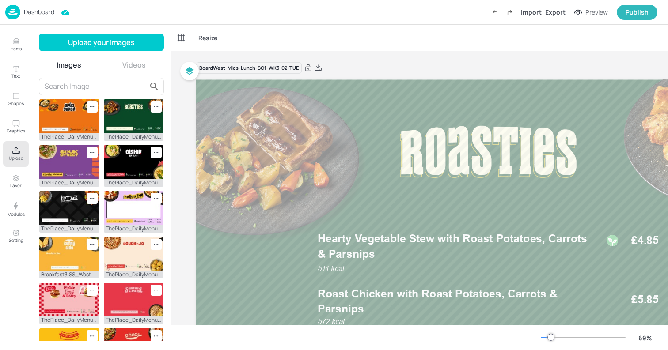
click at [15, 6] on img at bounding box center [12, 12] width 15 height 15
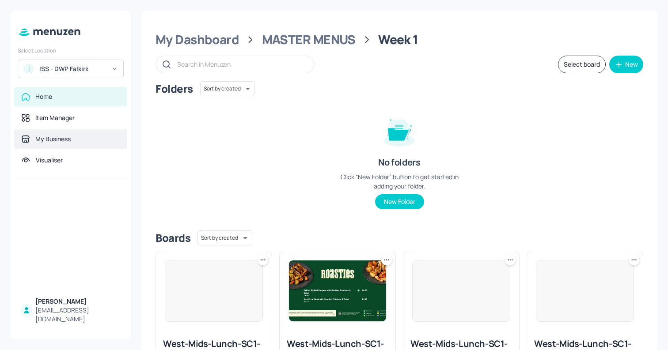
click at [39, 140] on div "My Business" at bounding box center [52, 139] width 35 height 9
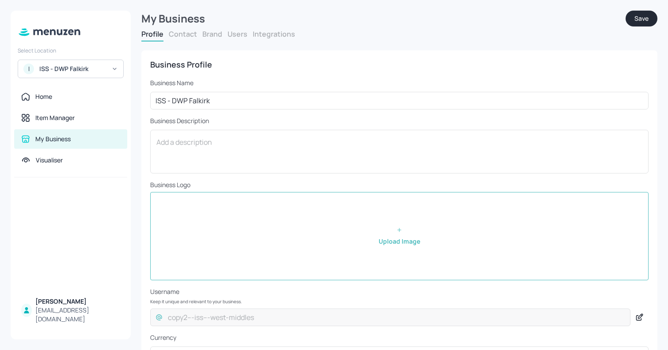
click at [98, 76] on div "I ISS - DWP Falkirk" at bounding box center [71, 69] width 106 height 19
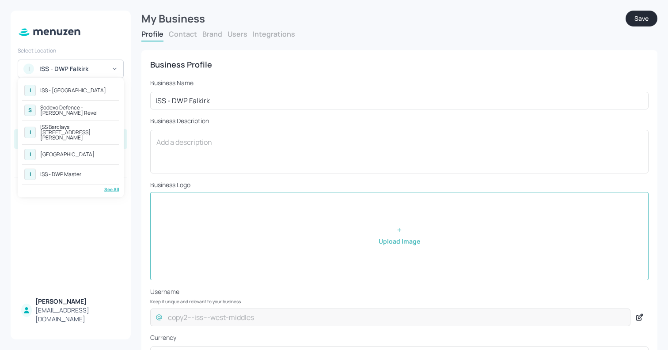
click at [111, 186] on div "See All" at bounding box center [70, 189] width 97 height 7
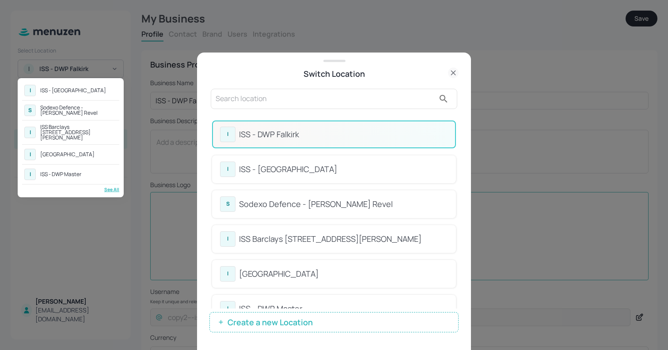
click at [284, 99] on div at bounding box center [334, 175] width 668 height 350
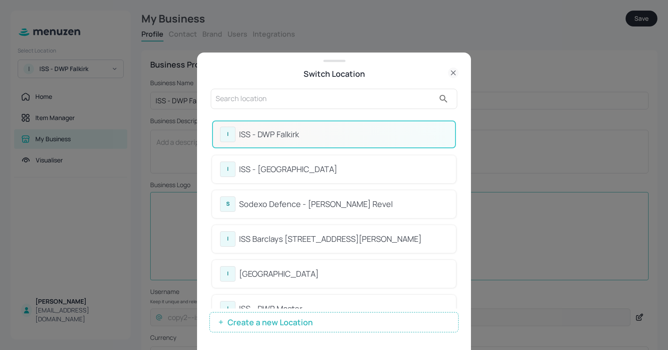
click at [284, 99] on div "I ISS - Warwick S Sodexo Defence - Newbold Revel I ISS Barclays 1 Churchill Pla…" at bounding box center [334, 175] width 668 height 350
click at [284, 99] on input "text" at bounding box center [325, 99] width 219 height 14
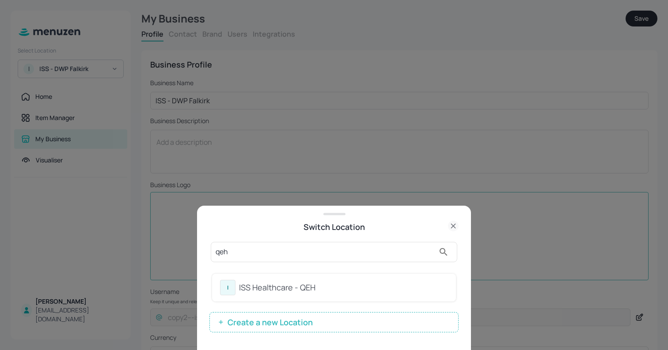
type input "qeh"
click at [264, 292] on div "ISS Healthcare - QEH" at bounding box center [343, 288] width 209 height 12
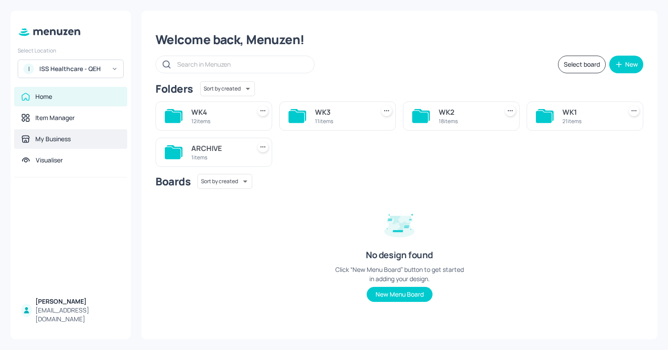
click at [44, 142] on div "My Business" at bounding box center [52, 139] width 35 height 9
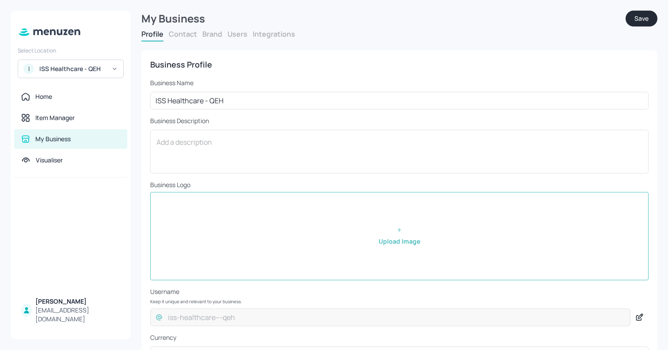
click at [243, 36] on button "Users" at bounding box center [238, 34] width 20 height 10
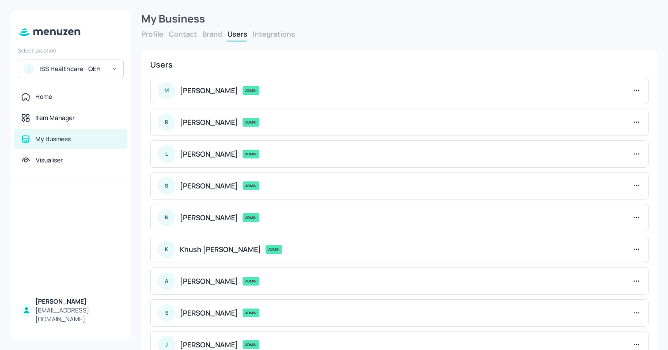
scroll to position [128, 0]
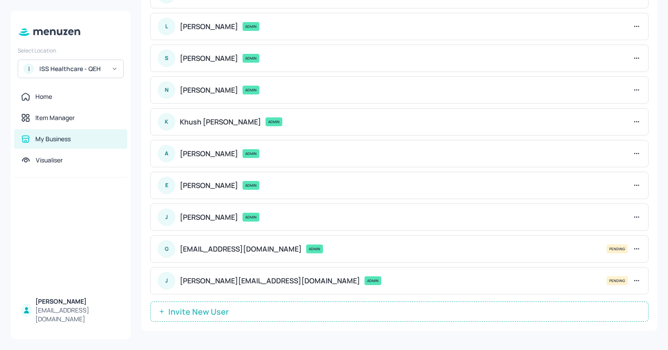
click at [236, 314] on button "Invite New User" at bounding box center [399, 312] width 498 height 20
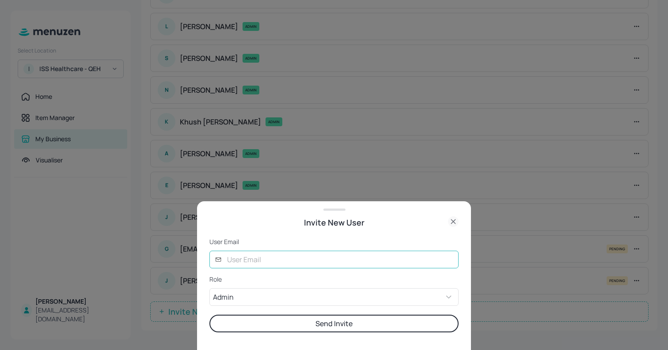
click at [251, 266] on input "text" at bounding box center [340, 260] width 237 height 18
type input "[PERSON_NAME]"
click at [254, 265] on input "[PERSON_NAME]" at bounding box center [340, 260] width 237 height 18
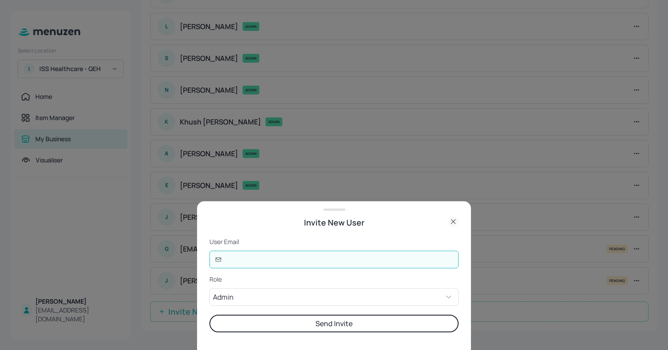
type input "v"
paste input "[PERSON_NAME][EMAIL_ADDRESS][DOMAIN_NAME]"
type input "[PERSON_NAME][EMAIL_ADDRESS][DOMAIN_NAME]"
click at [287, 330] on button "Send Invite" at bounding box center [333, 324] width 249 height 18
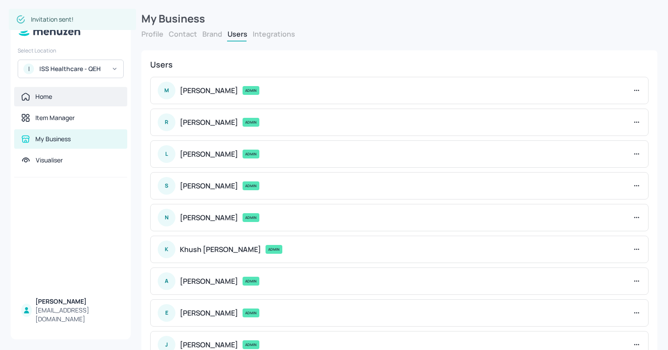
click at [45, 94] on div "Home" at bounding box center [43, 96] width 17 height 9
